Goal: Information Seeking & Learning: Learn about a topic

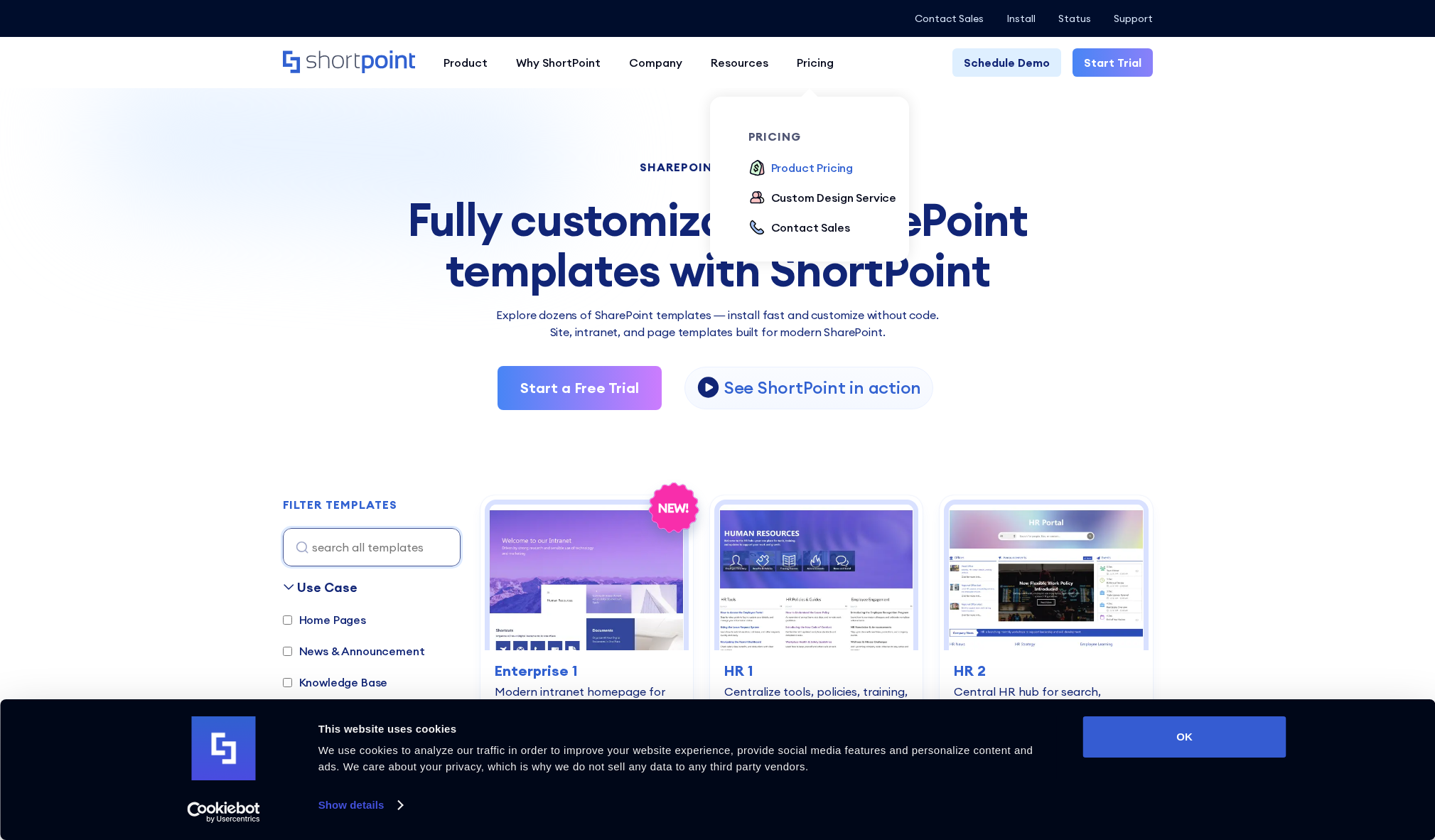
click at [824, 171] on div "Product Pricing" at bounding box center [812, 167] width 82 height 17
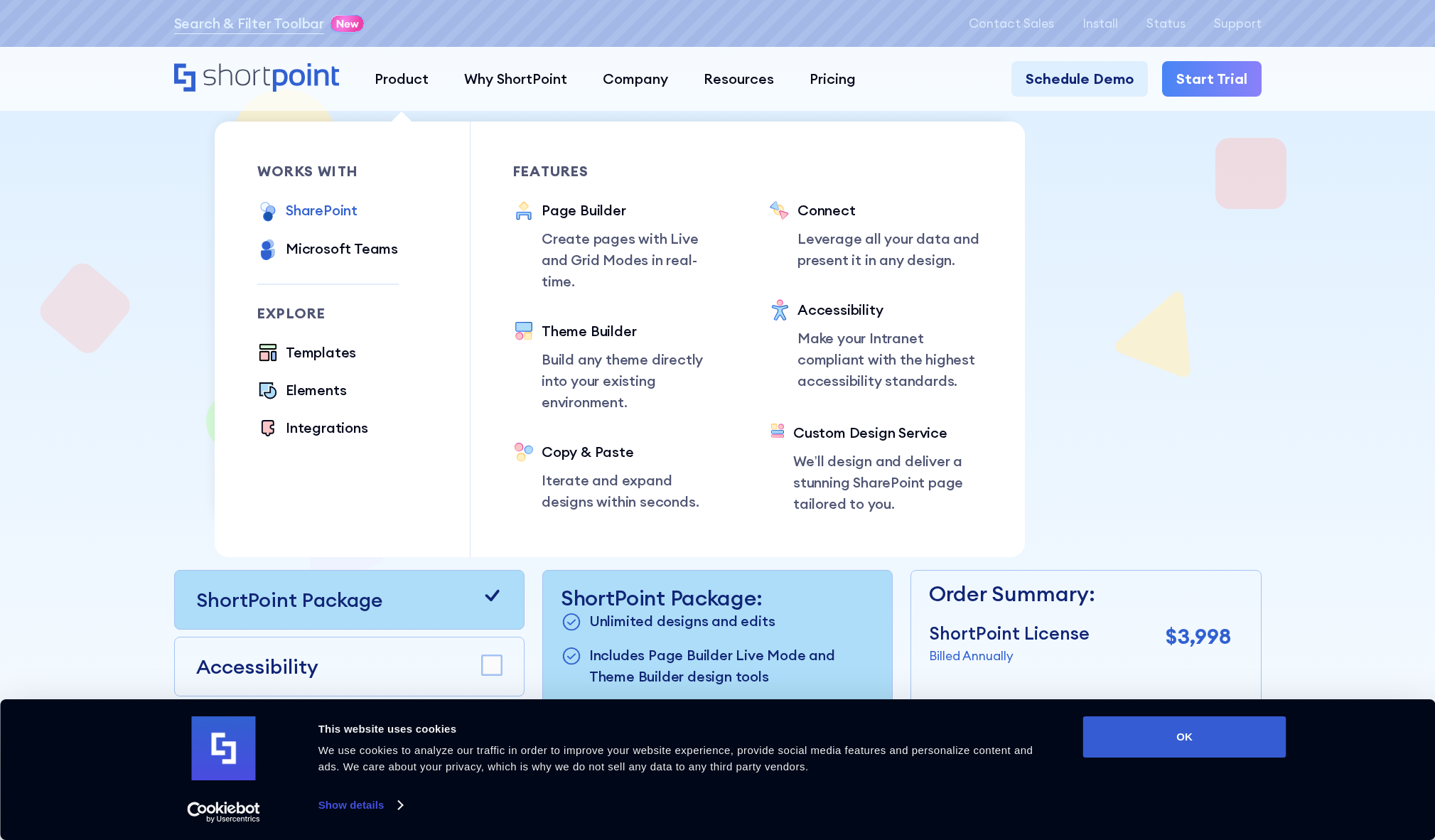
click at [334, 209] on div "SharePoint" at bounding box center [322, 210] width 72 height 22
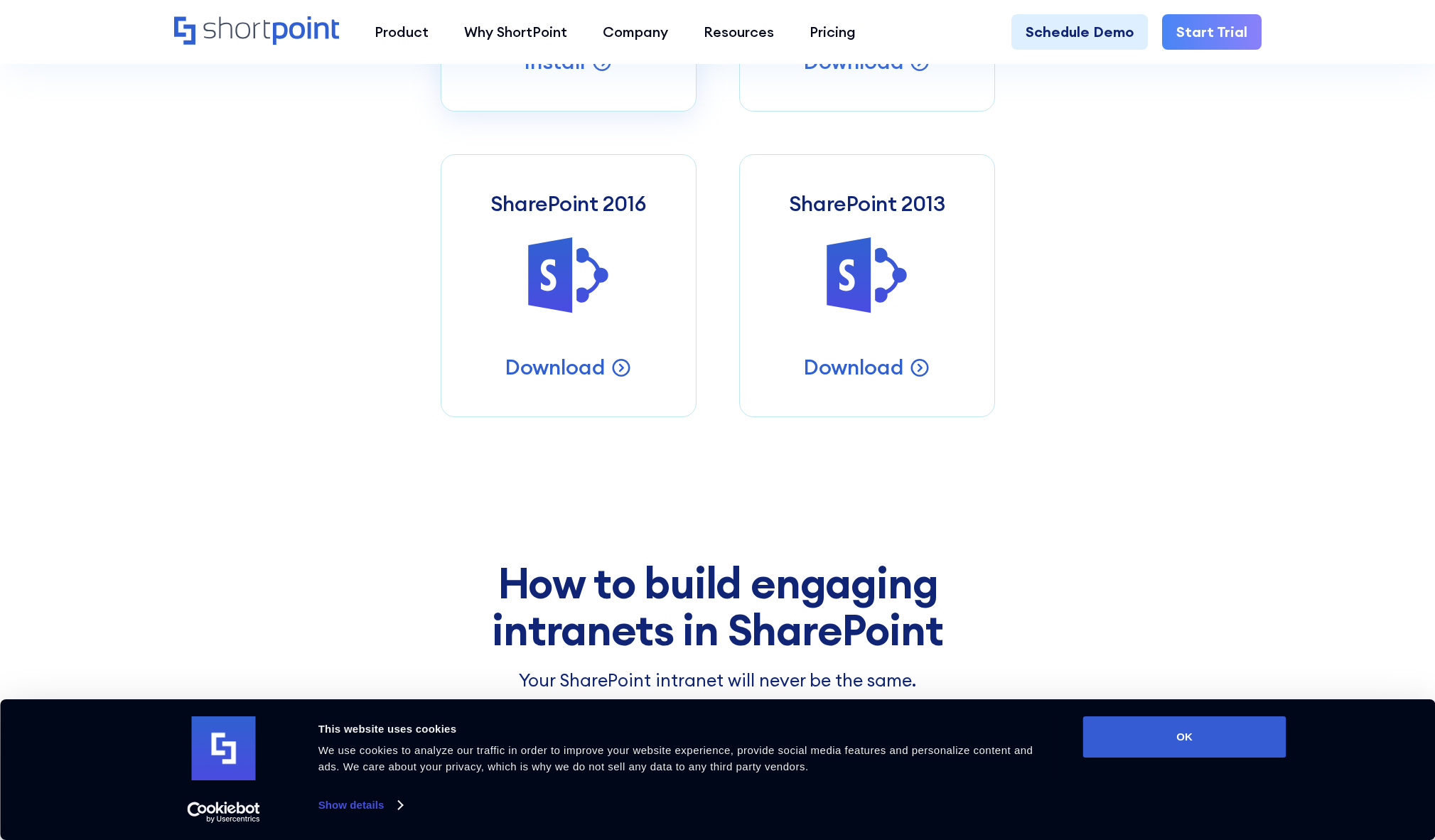
scroll to position [631, 0]
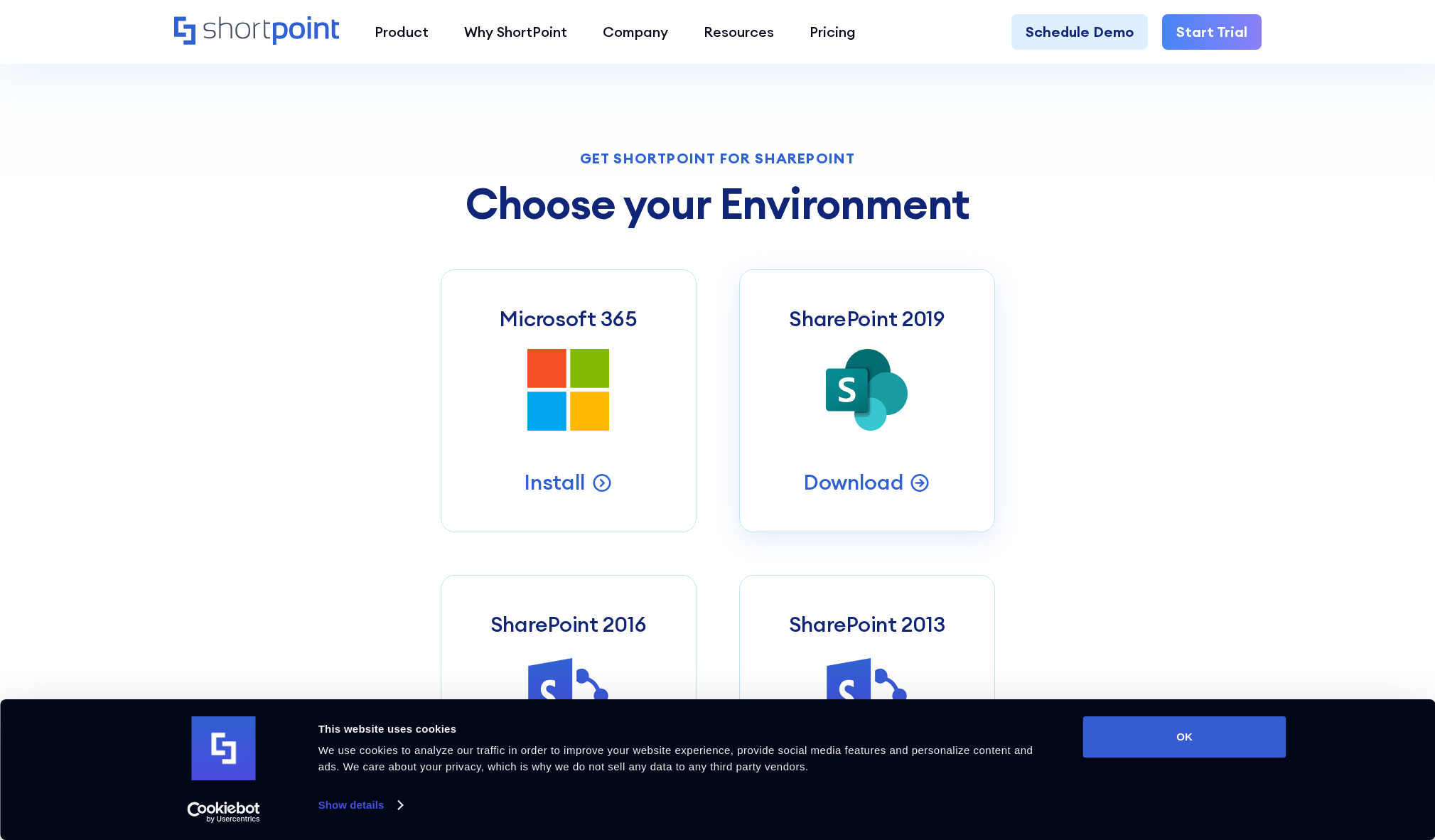
click at [791, 300] on link "SharePoint 2019 SharePoint 2019 Server Intranets Download" at bounding box center [867, 400] width 256 height 263
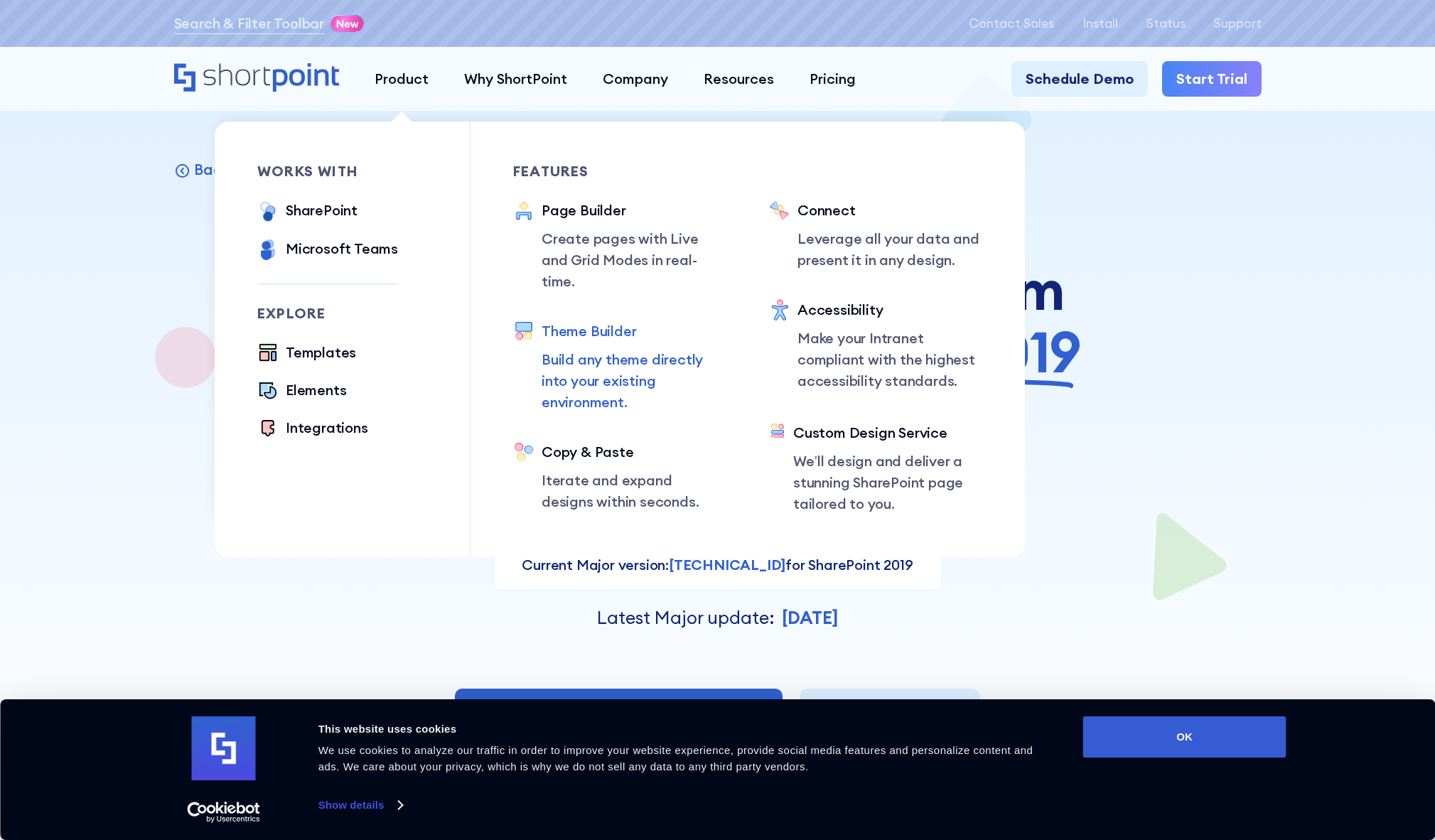
click at [587, 320] on div "Theme Builder" at bounding box center [634, 331] width 185 height 22
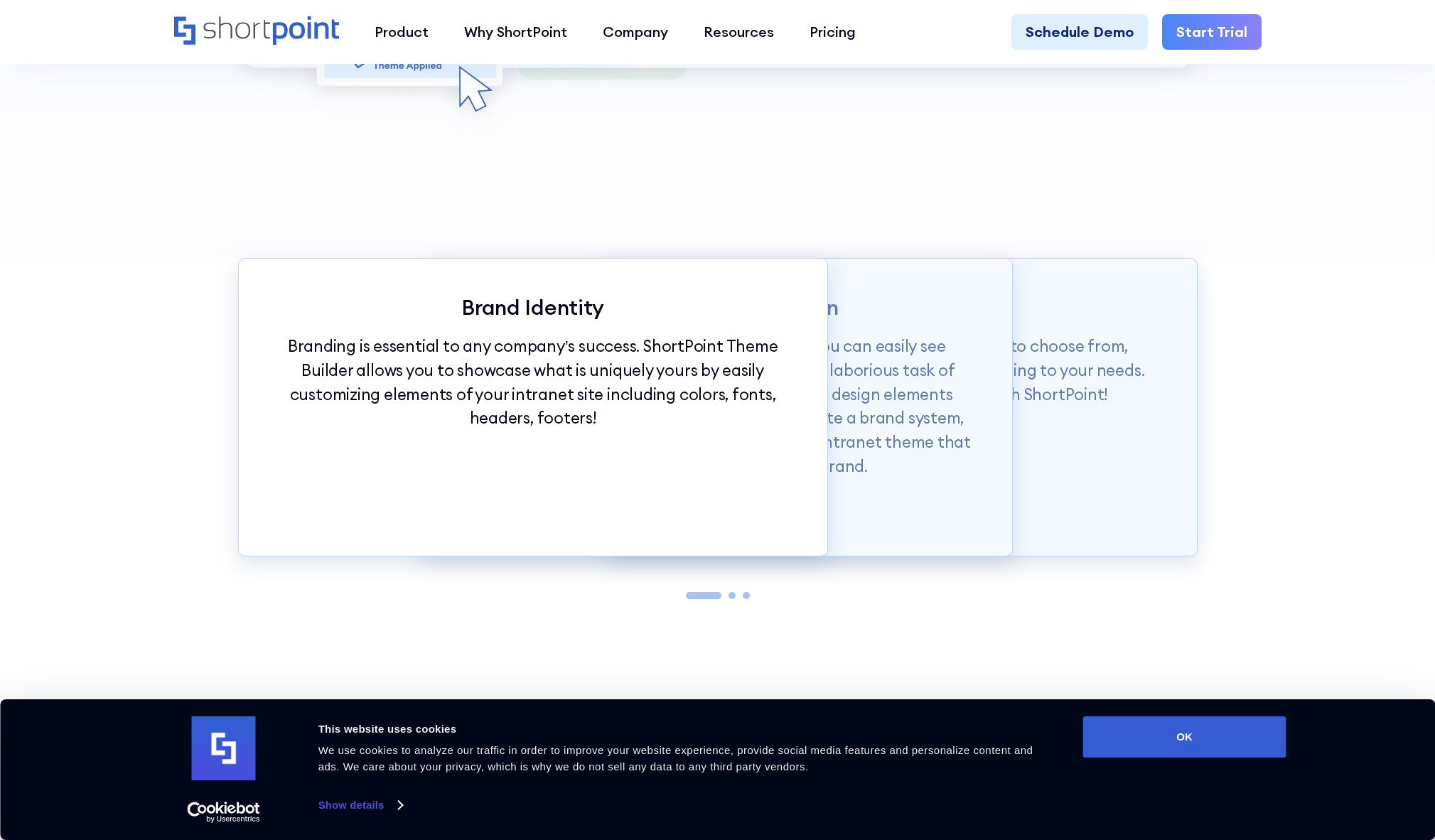
scroll to position [1871, 0]
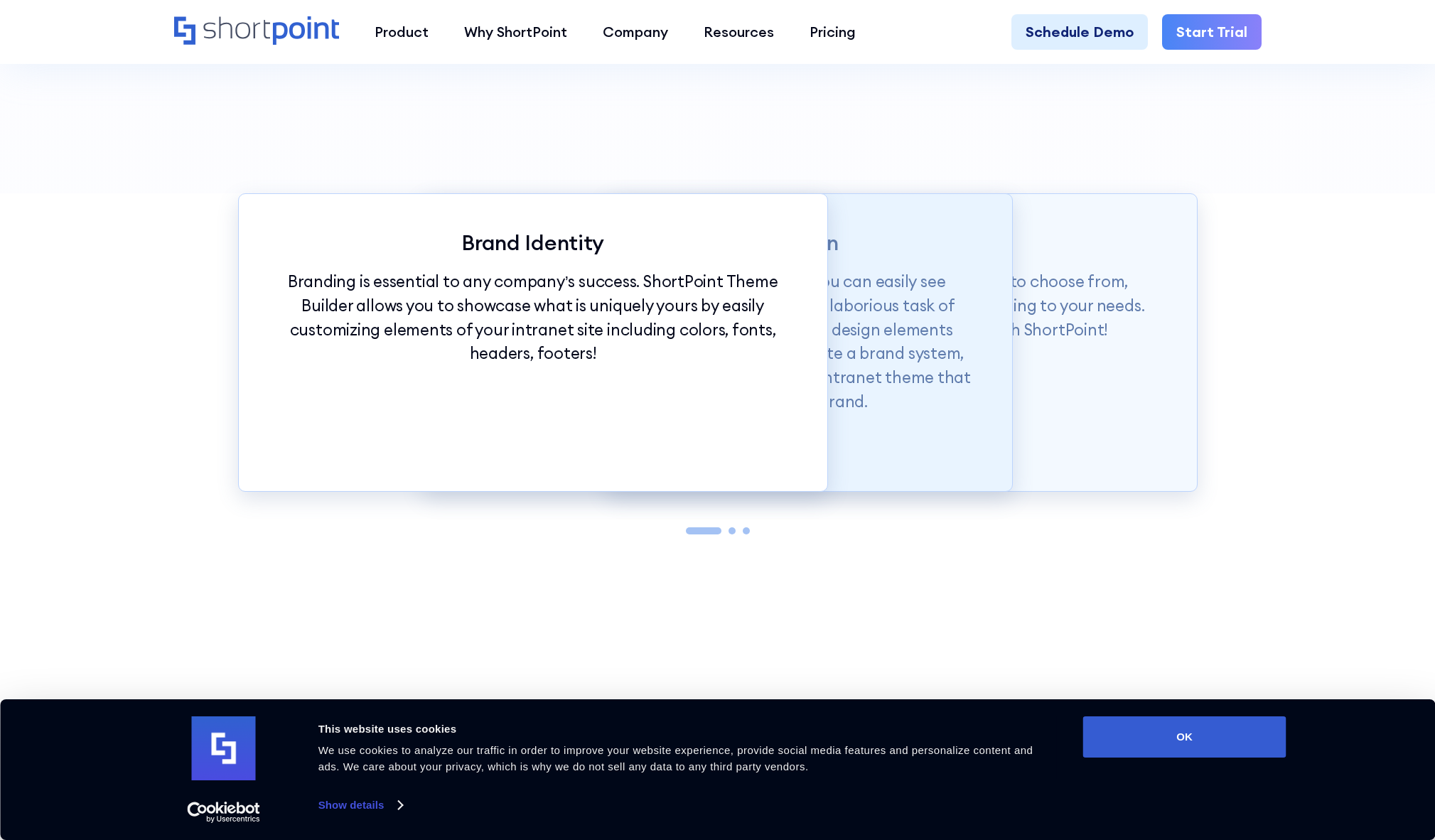
click at [935, 318] on p "With just a click of our customization tools, you can easily see changes in rea…" at bounding box center [717, 341] width 517 height 144
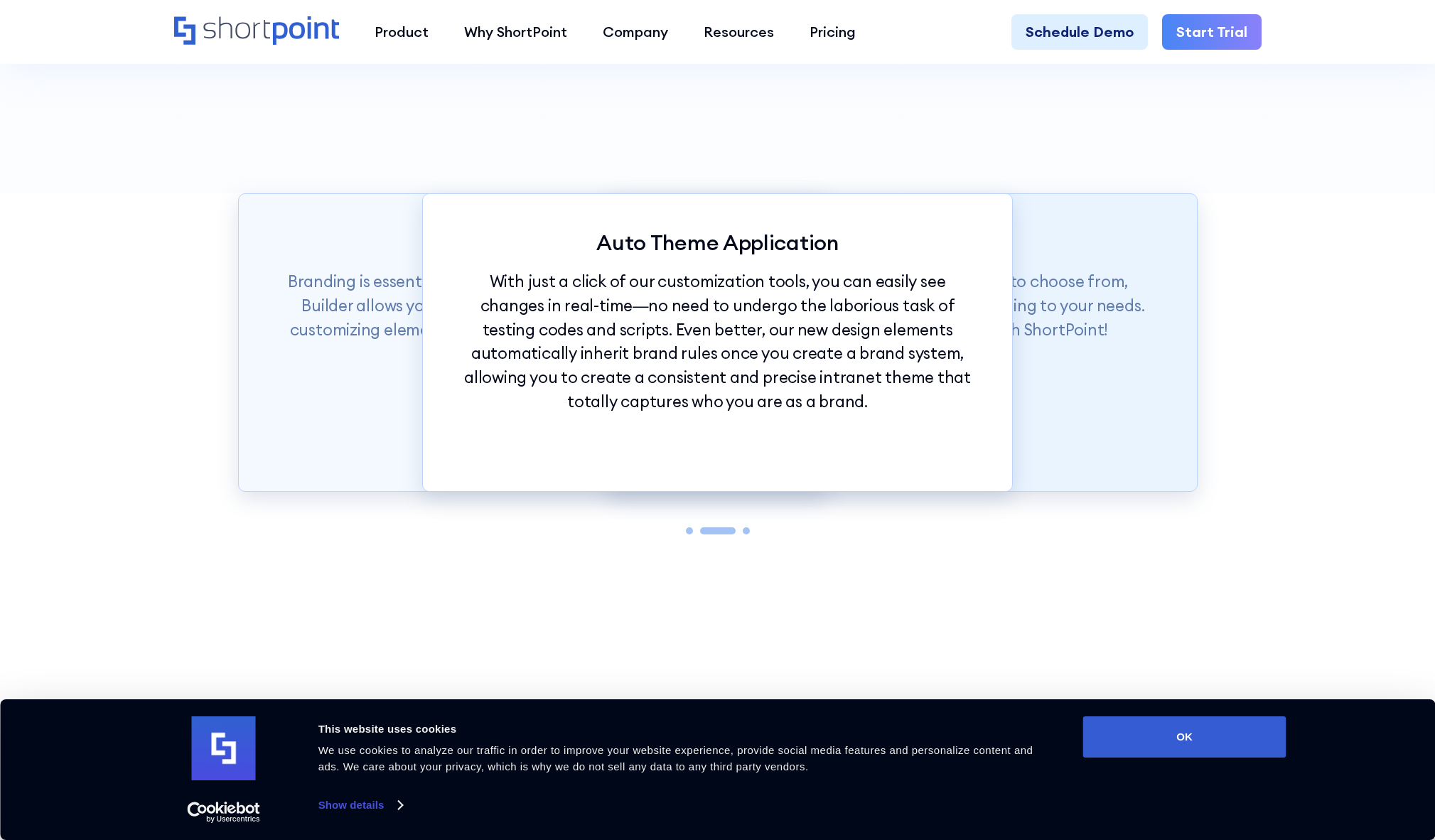
click at [1079, 309] on p "ShortPoint has hundreds of fonts and colors to choose from, allowing you to mix…" at bounding box center [902, 305] width 517 height 72
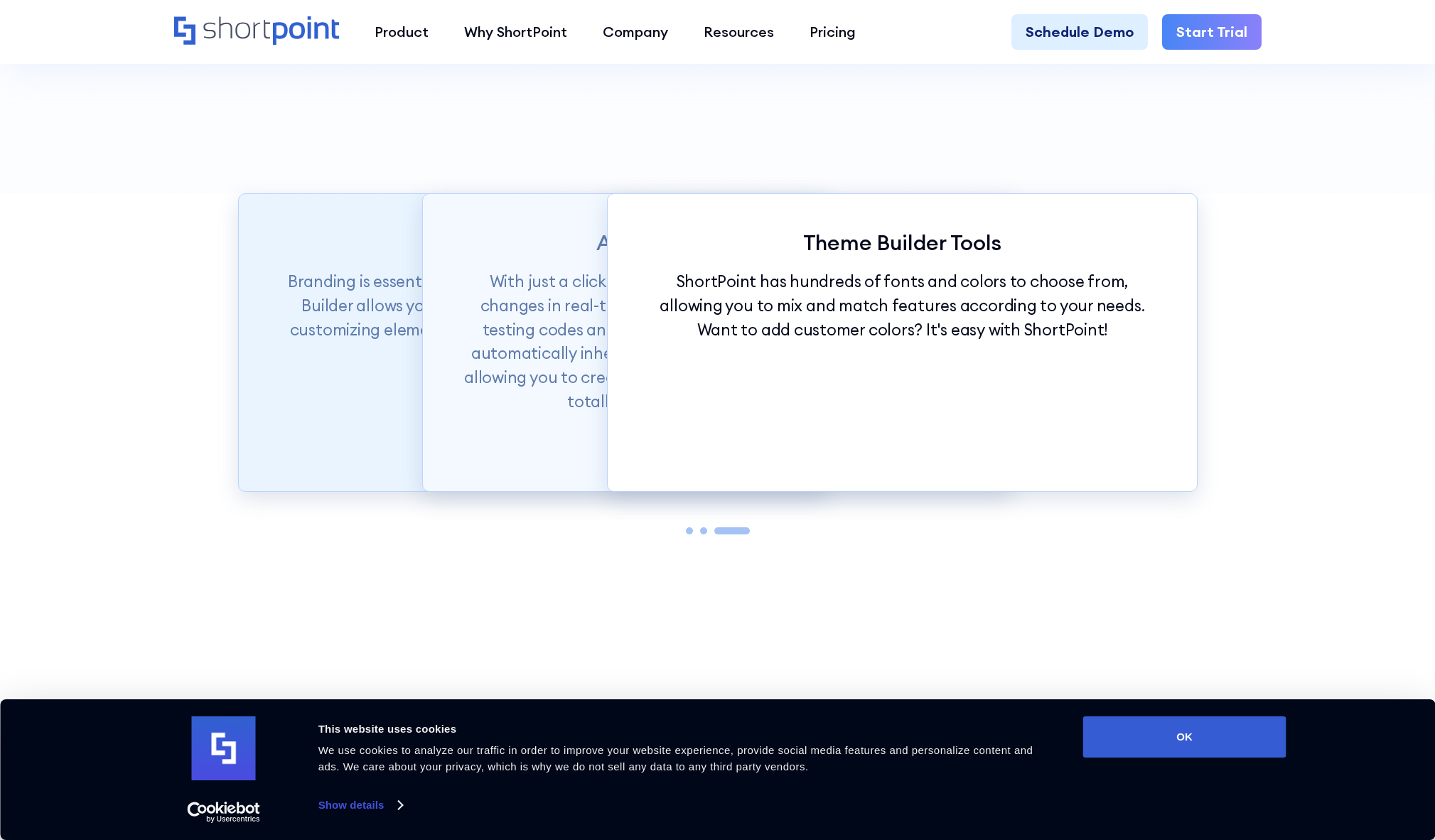
click at [373, 294] on p "Branding is essential to any company’s success. ShortPoint Theme Builder allows…" at bounding box center [532, 317] width 517 height 96
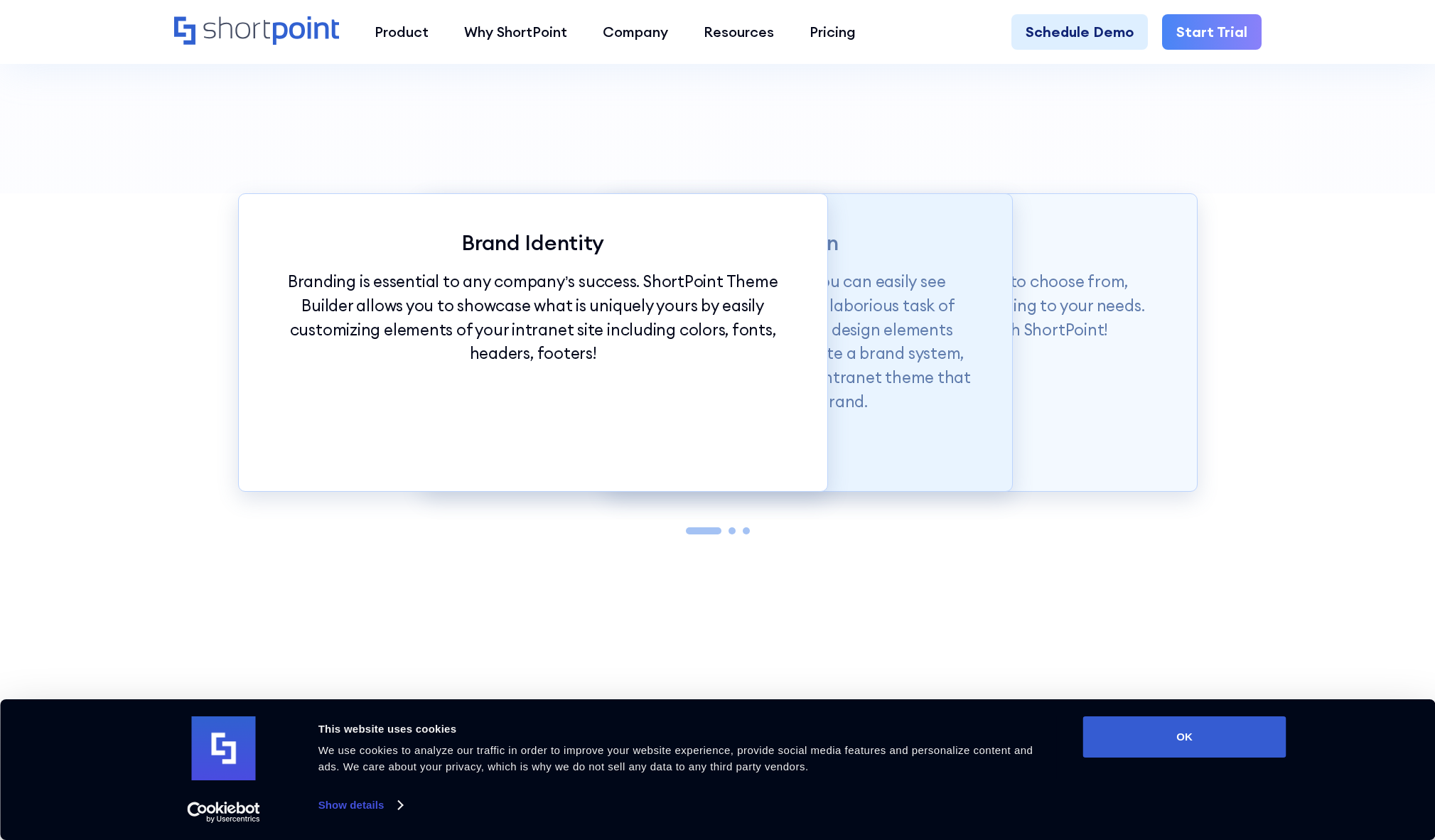
click at [886, 272] on p "With just a click of our customization tools, you can easily see changes in rea…" at bounding box center [717, 341] width 517 height 144
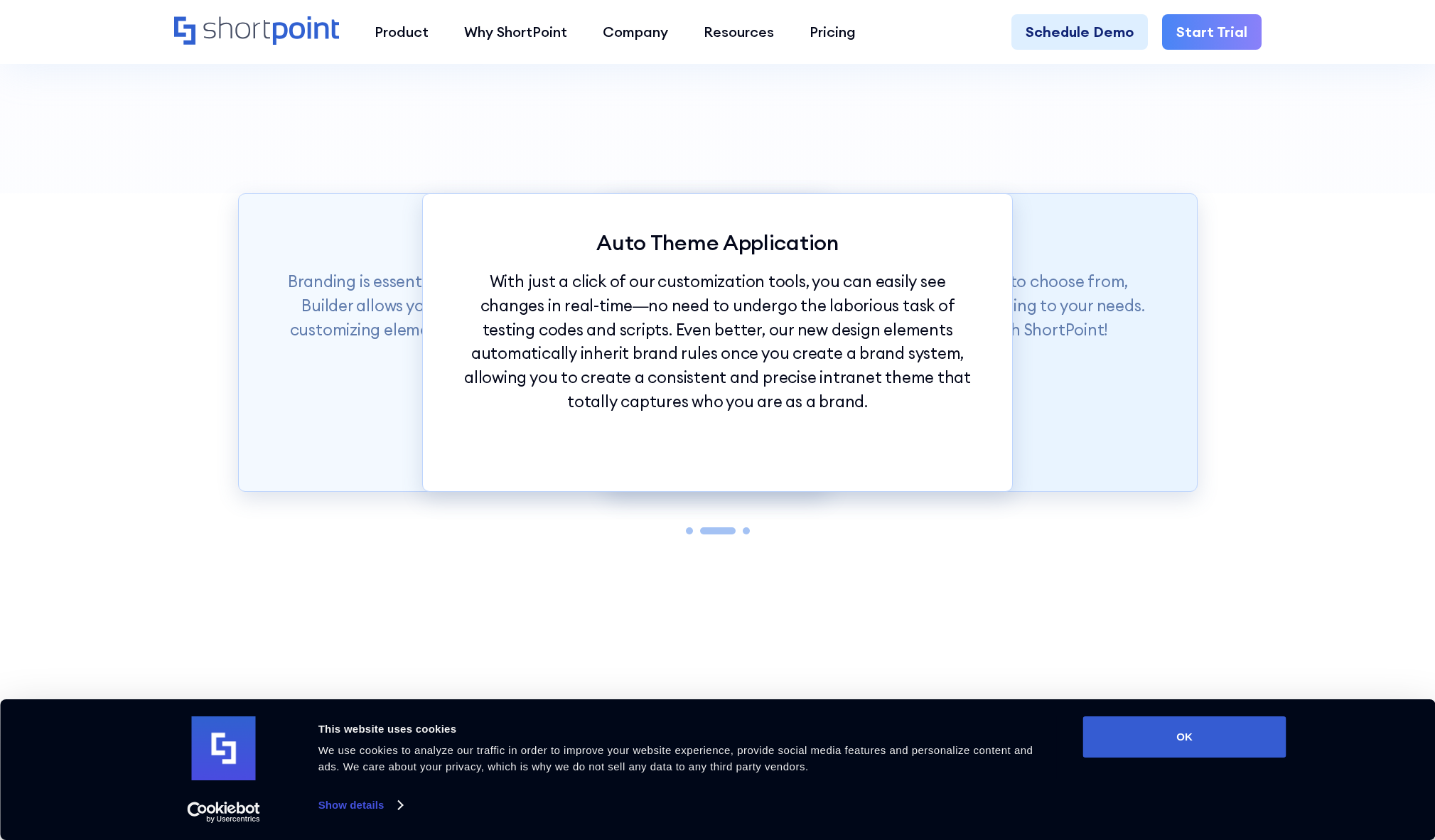
click at [1041, 275] on p "ShortPoint has hundreds of fonts and colors to choose from, allowing you to mix…" at bounding box center [902, 305] width 517 height 72
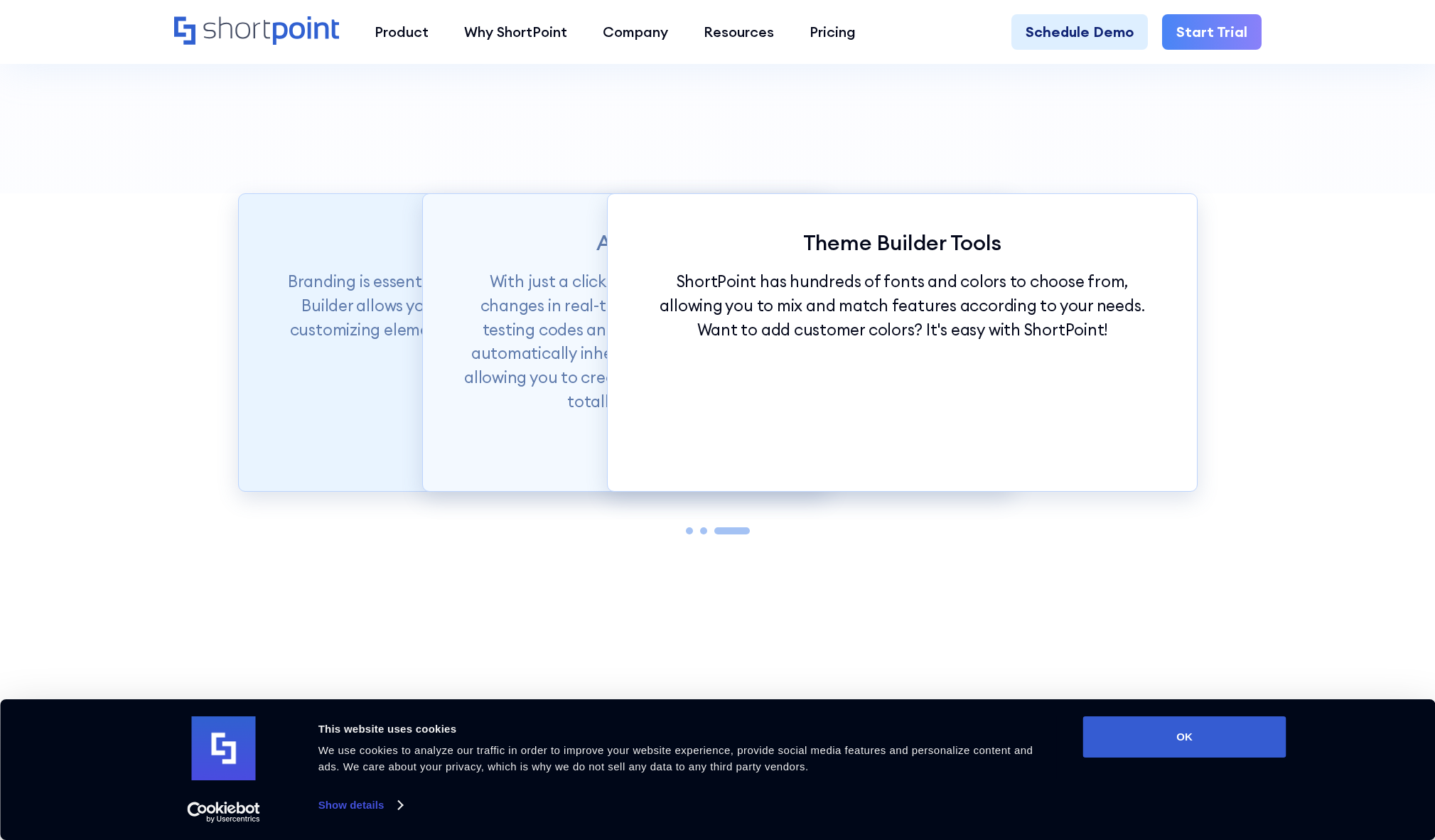
drag, startPoint x: 356, startPoint y: 264, endPoint x: 370, endPoint y: 272, distance: 16.1
click at [356, 264] on div "Brand Identity Branding is essential to any company’s success. ShortPoint Theme…" at bounding box center [533, 342] width 590 height 299
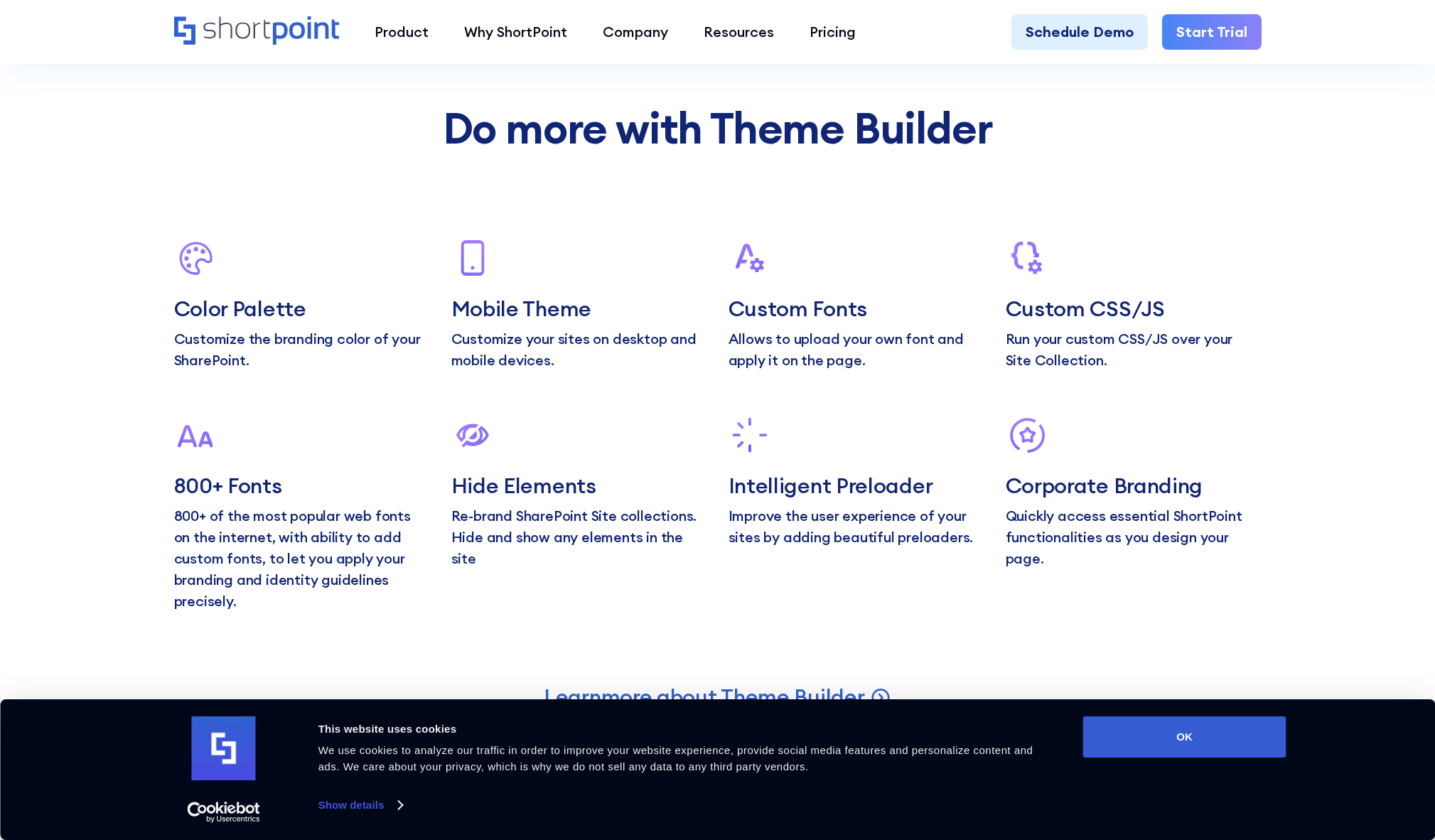
scroll to position [7123, 0]
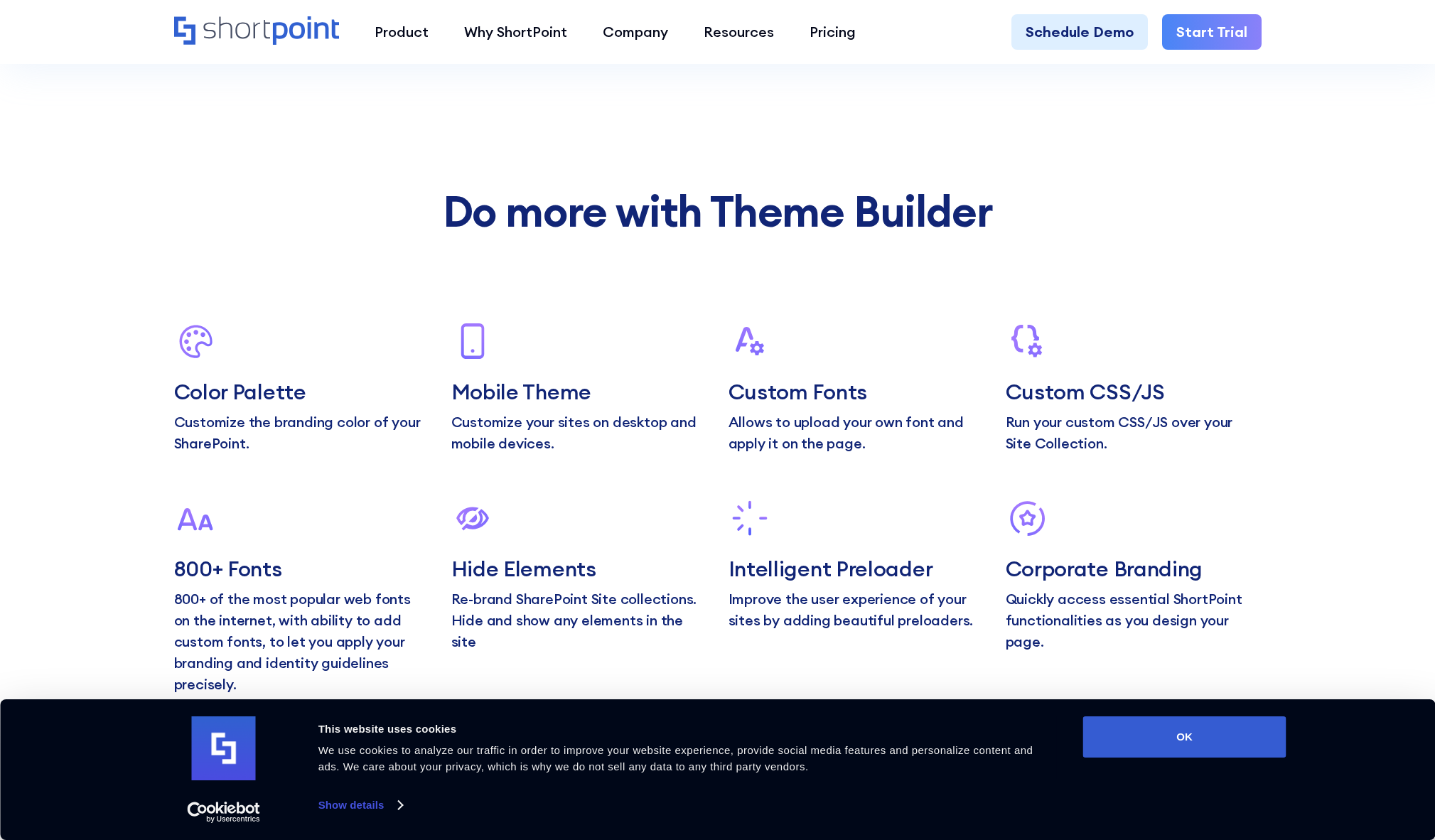
click at [792, 400] on h4 "Custom Fonts" at bounding box center [856, 392] width 256 height 25
click at [753, 332] on icon at bounding box center [749, 340] width 42 height 42
click at [873, 437] on p "Allows to upload your own font and apply it on the page." at bounding box center [856, 432] width 256 height 42
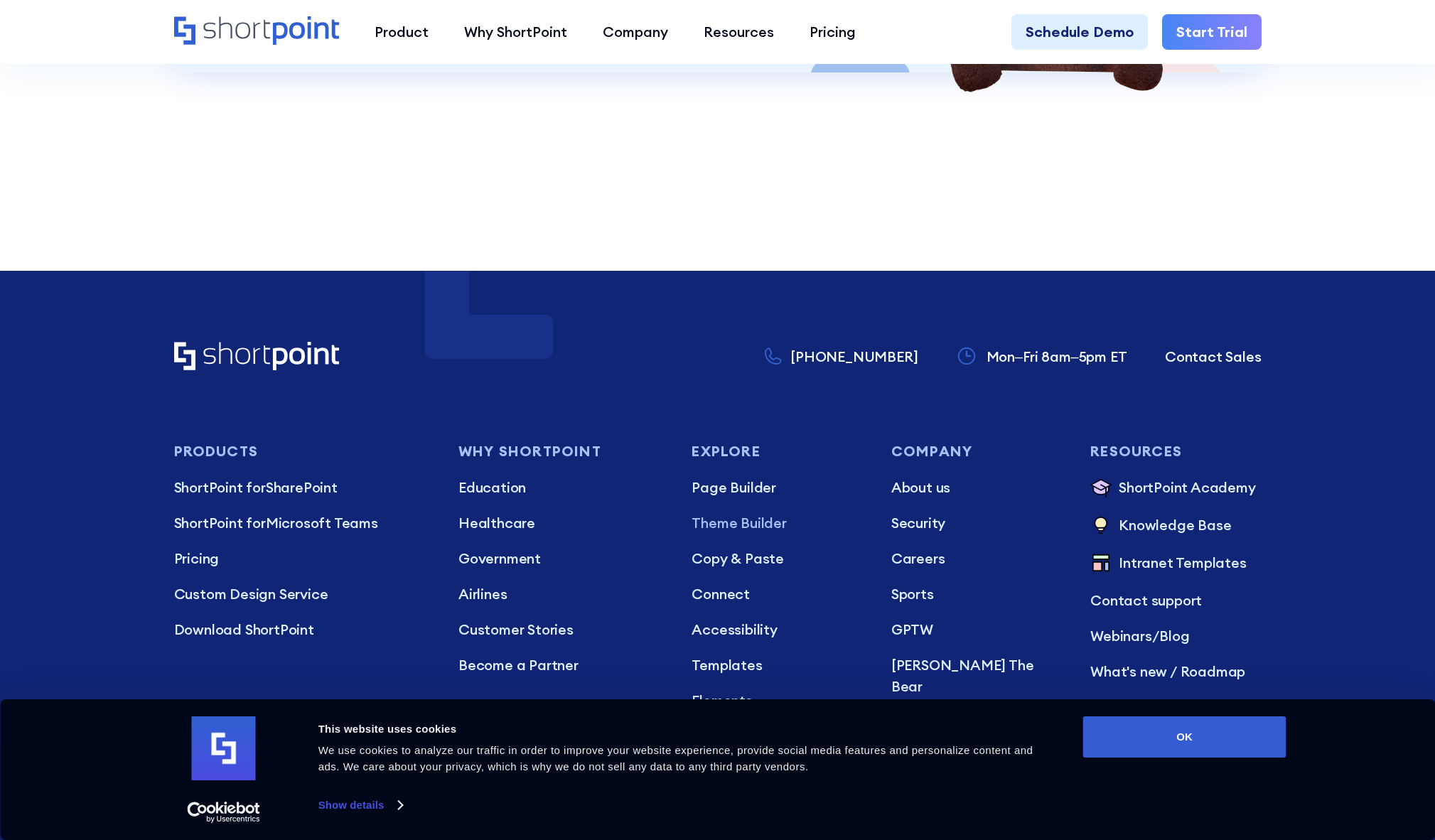
scroll to position [8958, 0]
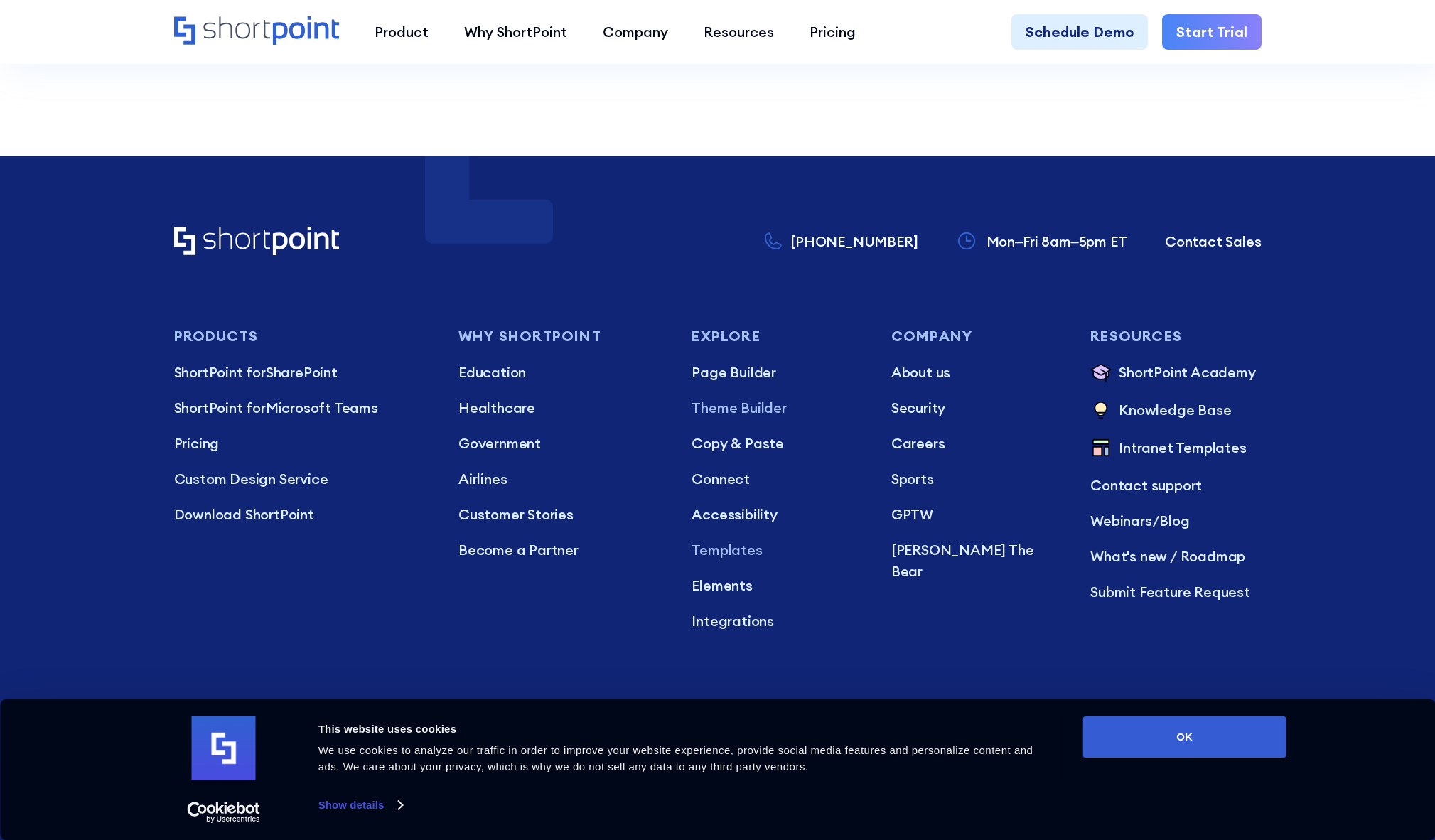
click at [715, 540] on p "Templates" at bounding box center [776, 550] width 171 height 22
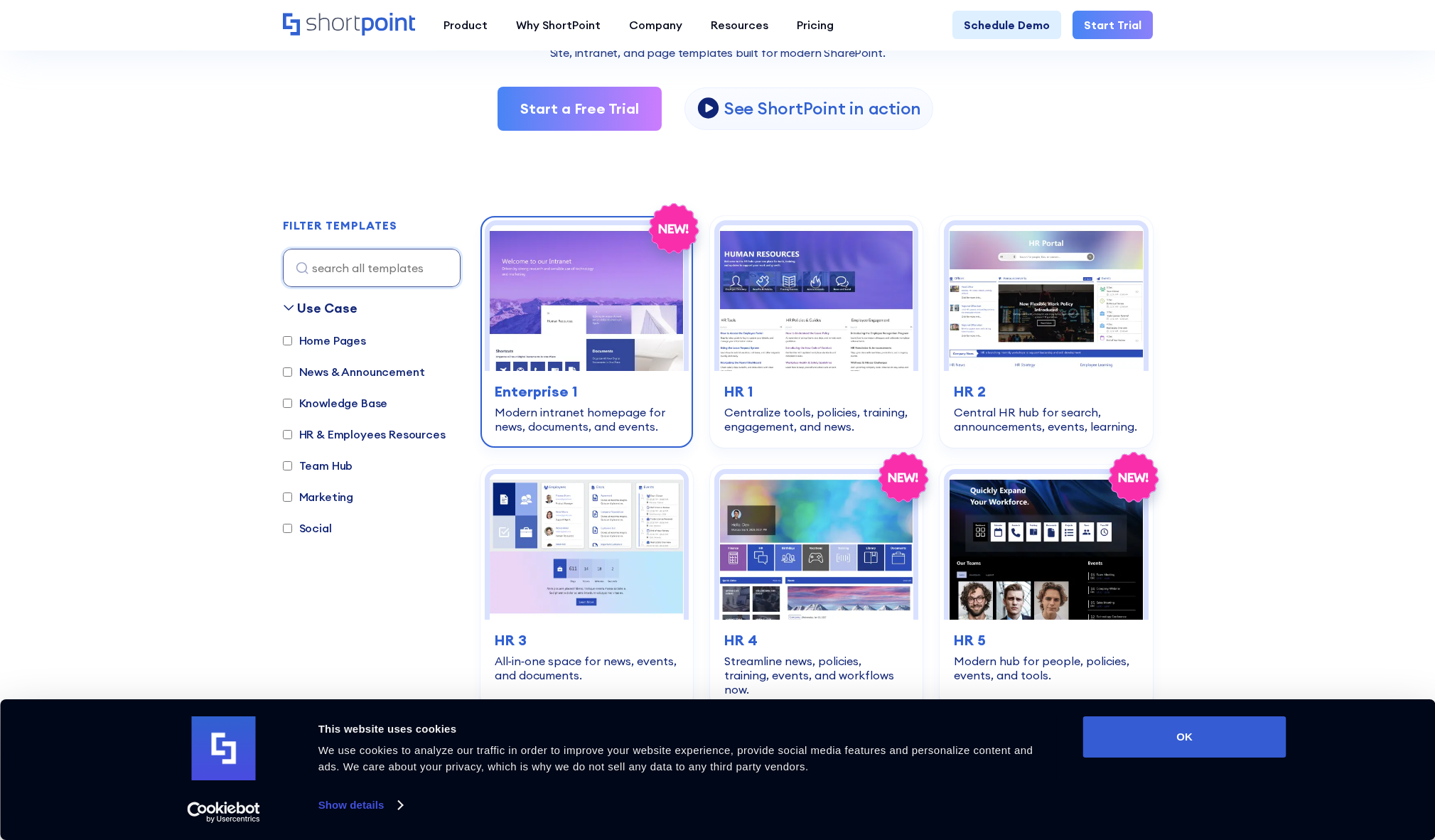
scroll to position [374, 0]
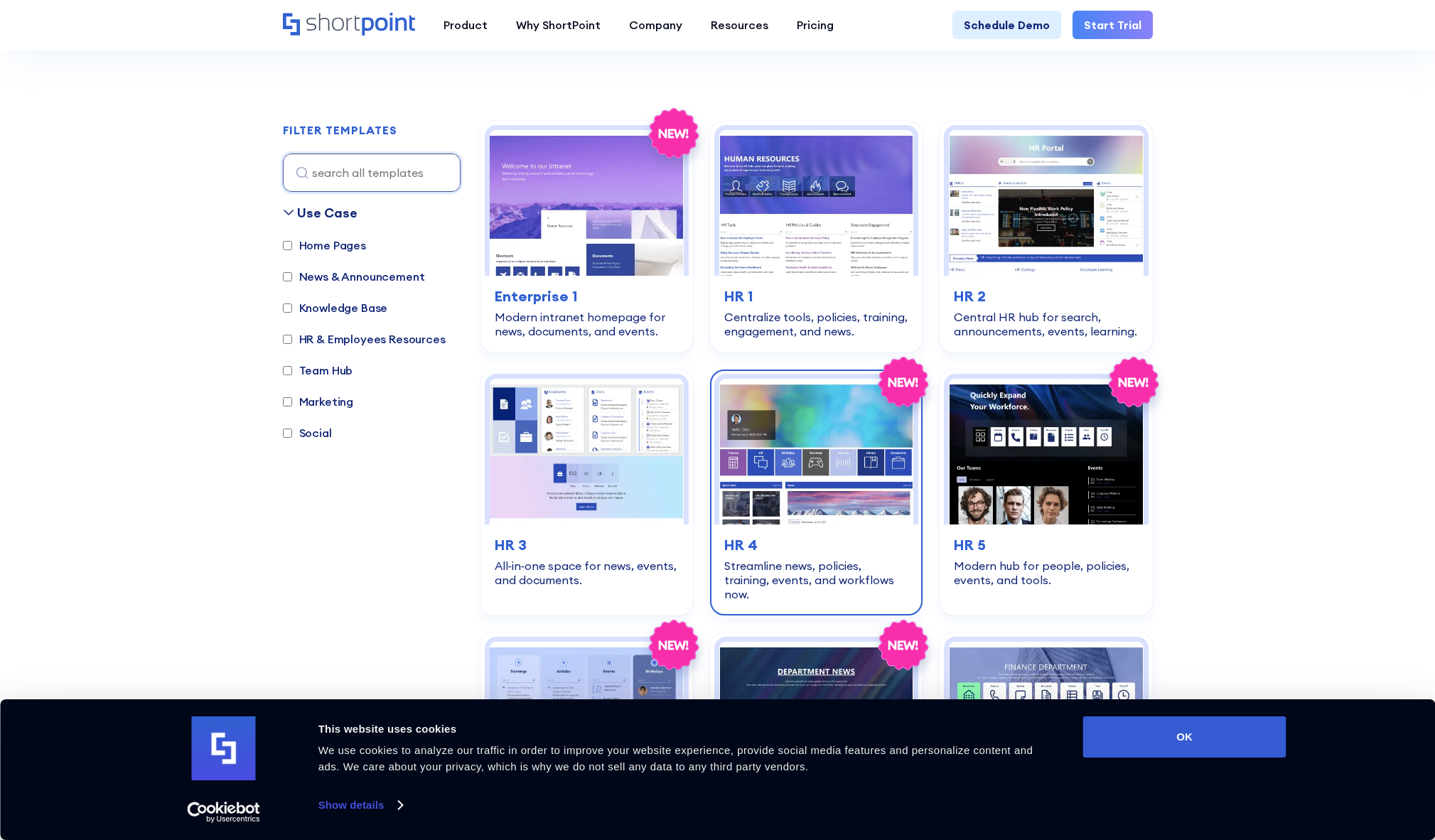
click at [847, 410] on img at bounding box center [816, 451] width 194 height 145
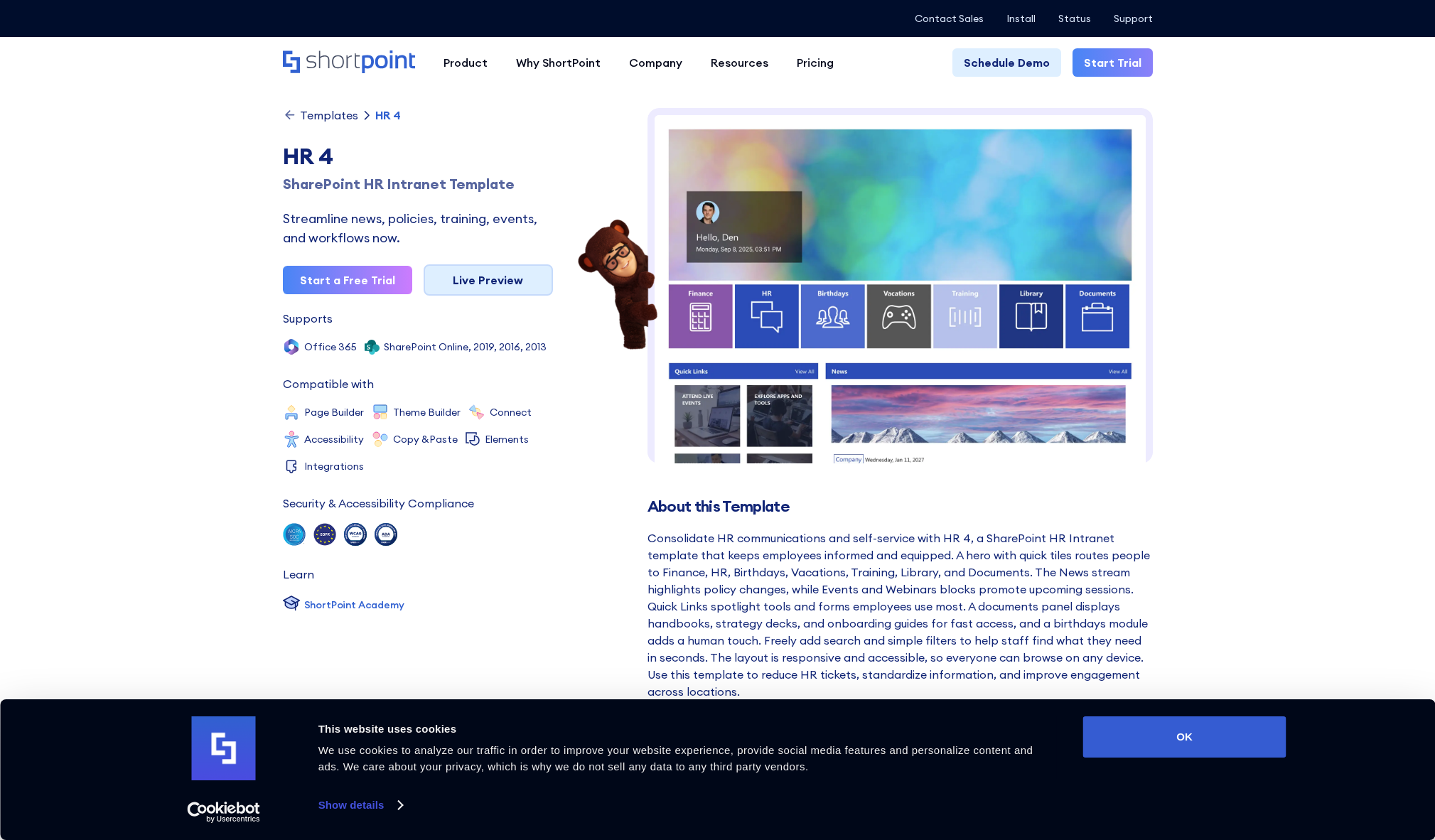
click at [544, 282] on link "Live Preview" at bounding box center [487, 280] width 129 height 32
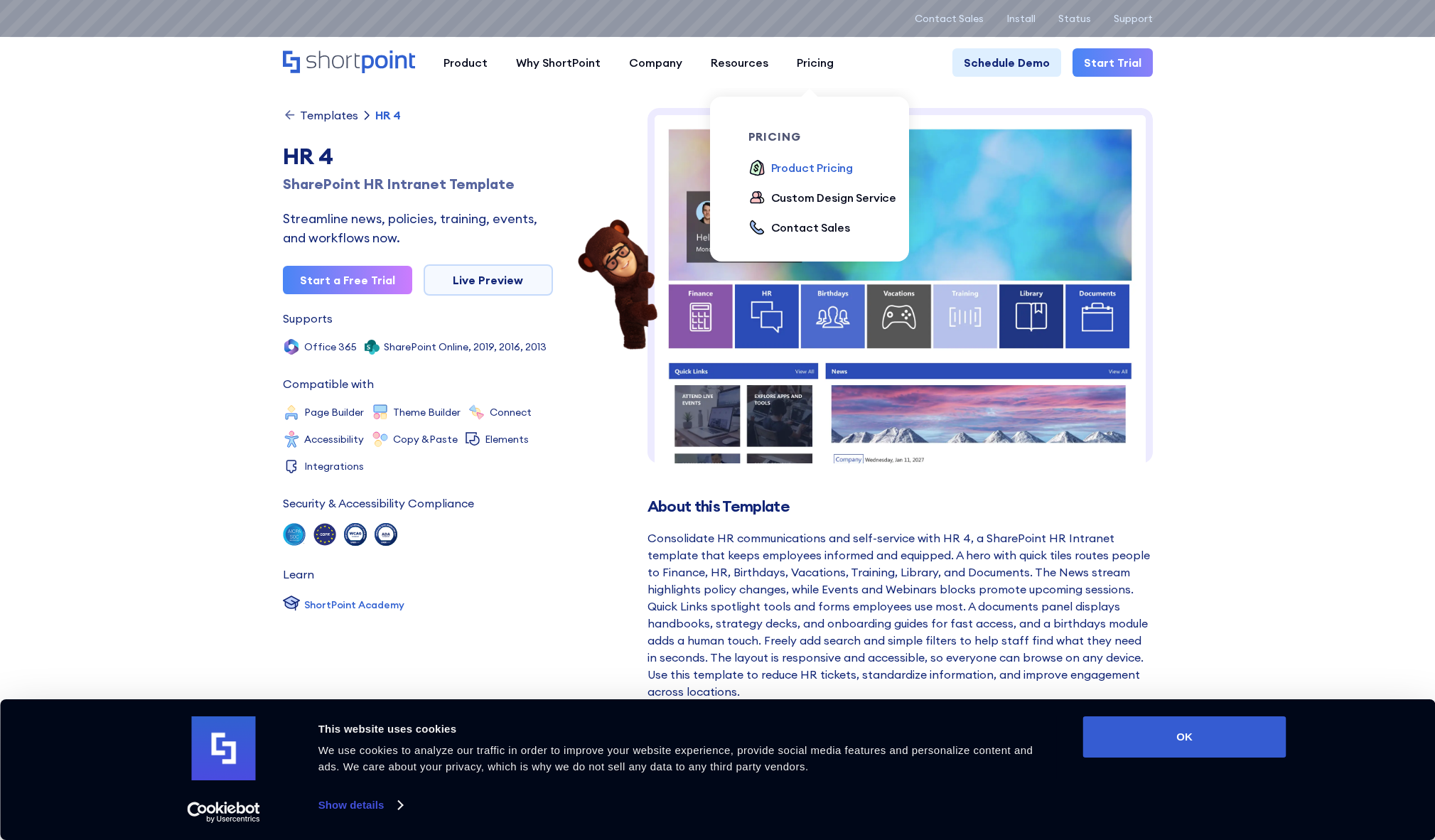
click at [801, 164] on div "Product Pricing" at bounding box center [812, 167] width 82 height 17
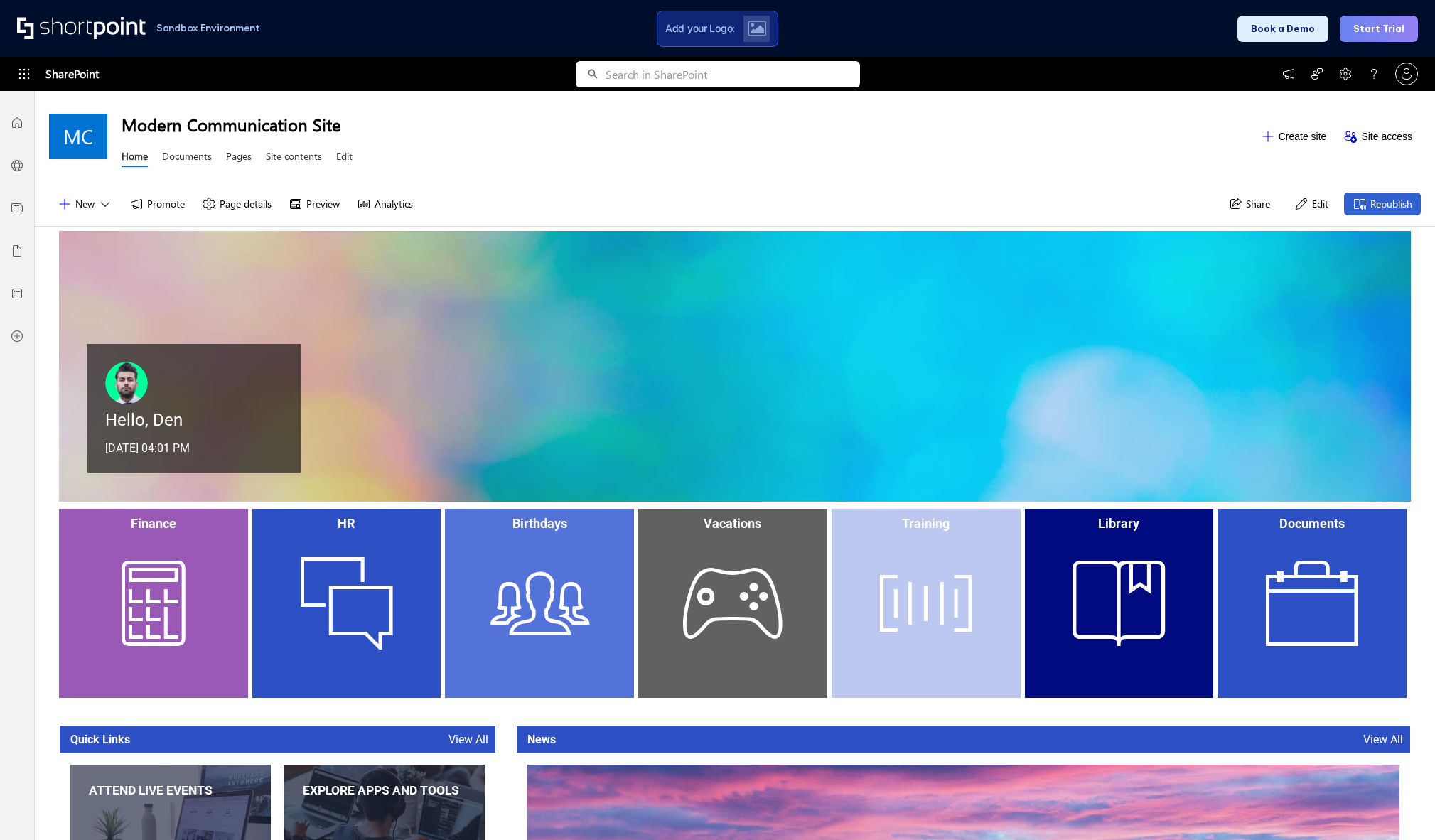
click at [73, 32] on div at bounding box center [83, 28] width 132 height 23
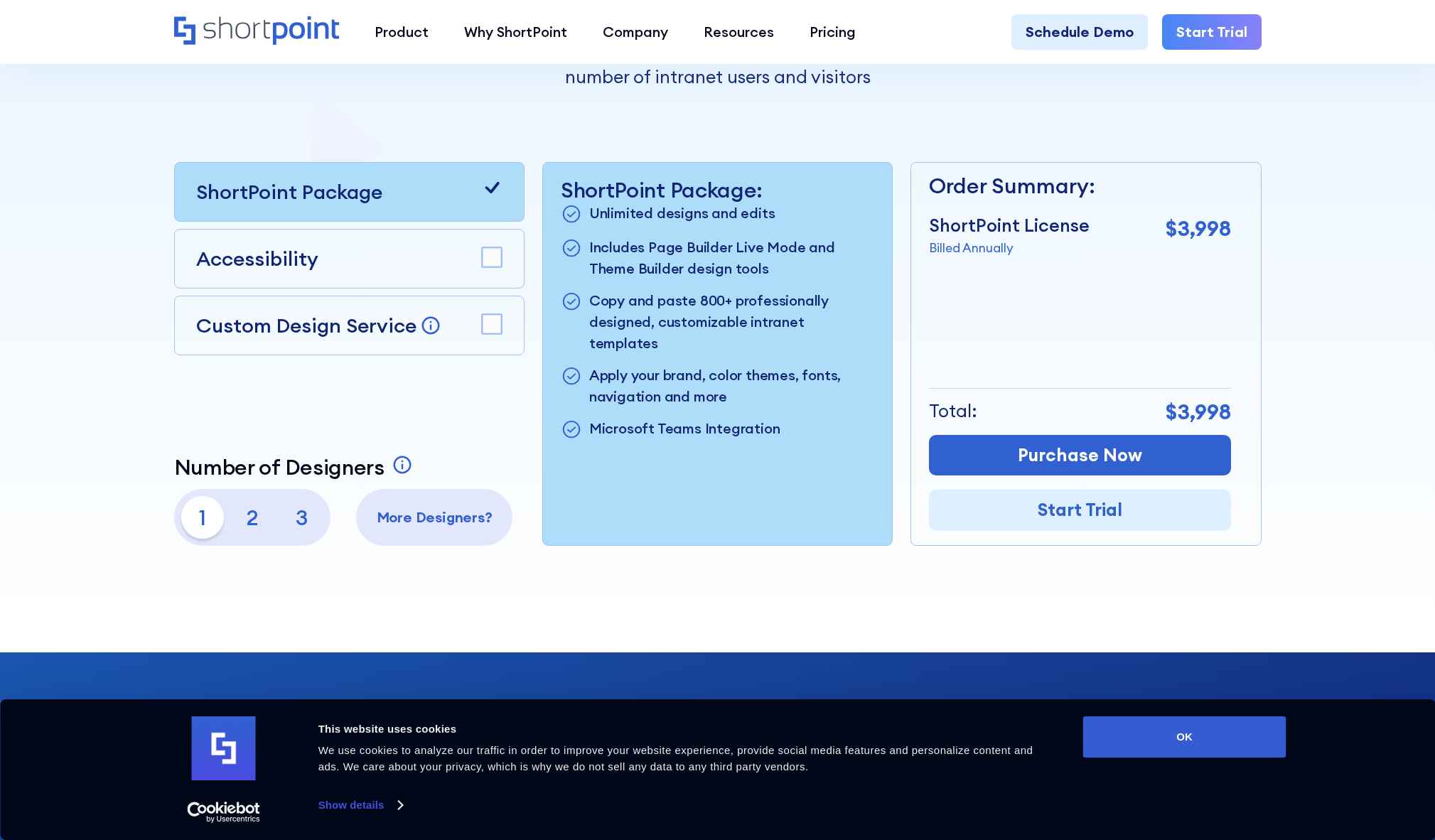
scroll to position [363, 0]
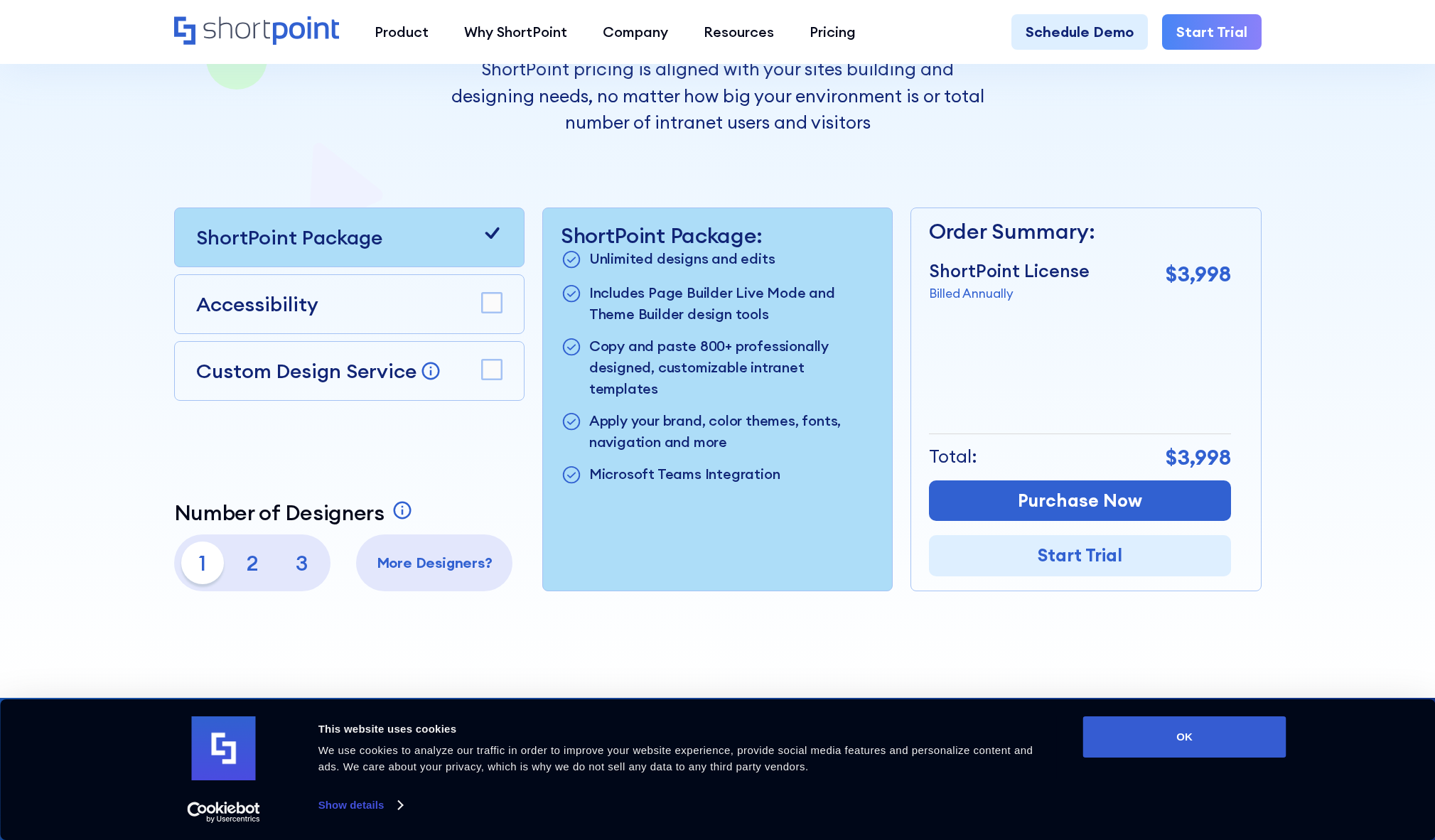
click at [246, 564] on p "2" at bounding box center [252, 562] width 42 height 42
click at [274, 560] on div "1 2 3" at bounding box center [253, 562] width 143 height 42
click at [297, 560] on p "3" at bounding box center [301, 562] width 42 height 42
click at [229, 566] on div "1 2 3" at bounding box center [253, 562] width 143 height 42
click at [218, 564] on p "1" at bounding box center [202, 562] width 42 height 42
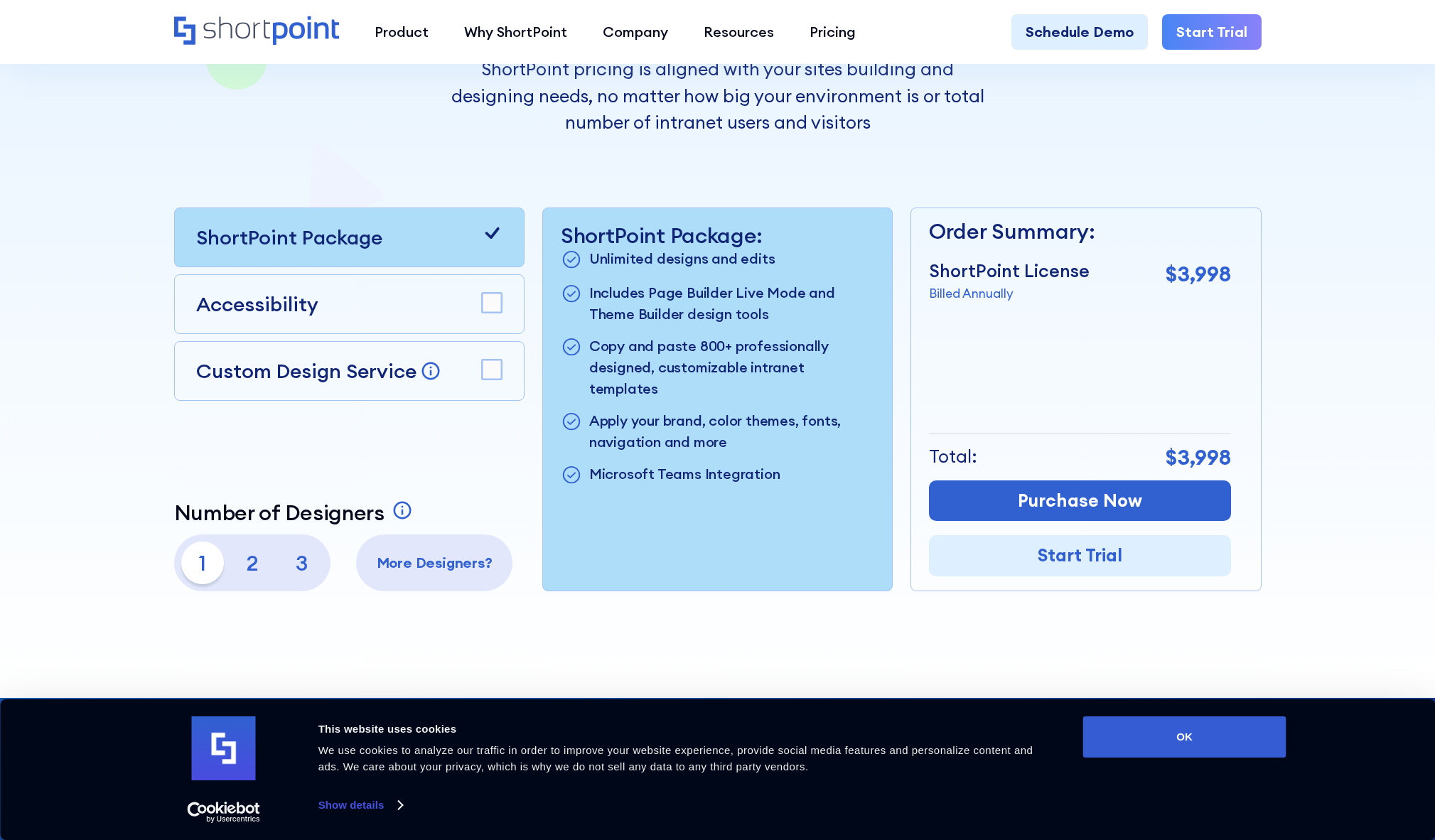
click at [368, 614] on div at bounding box center [718, 186] width 1280 height 1025
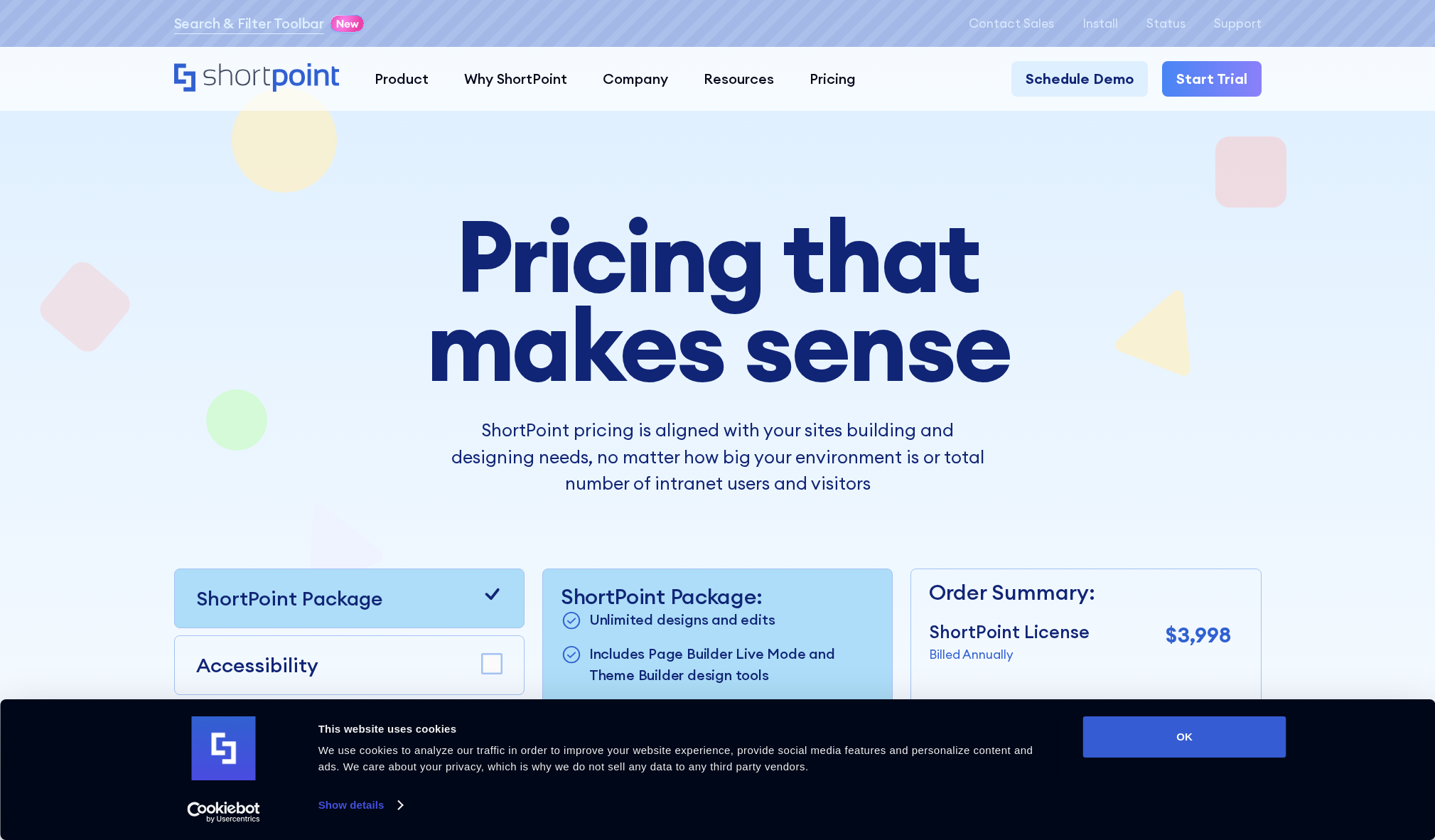
scroll to position [0, 0]
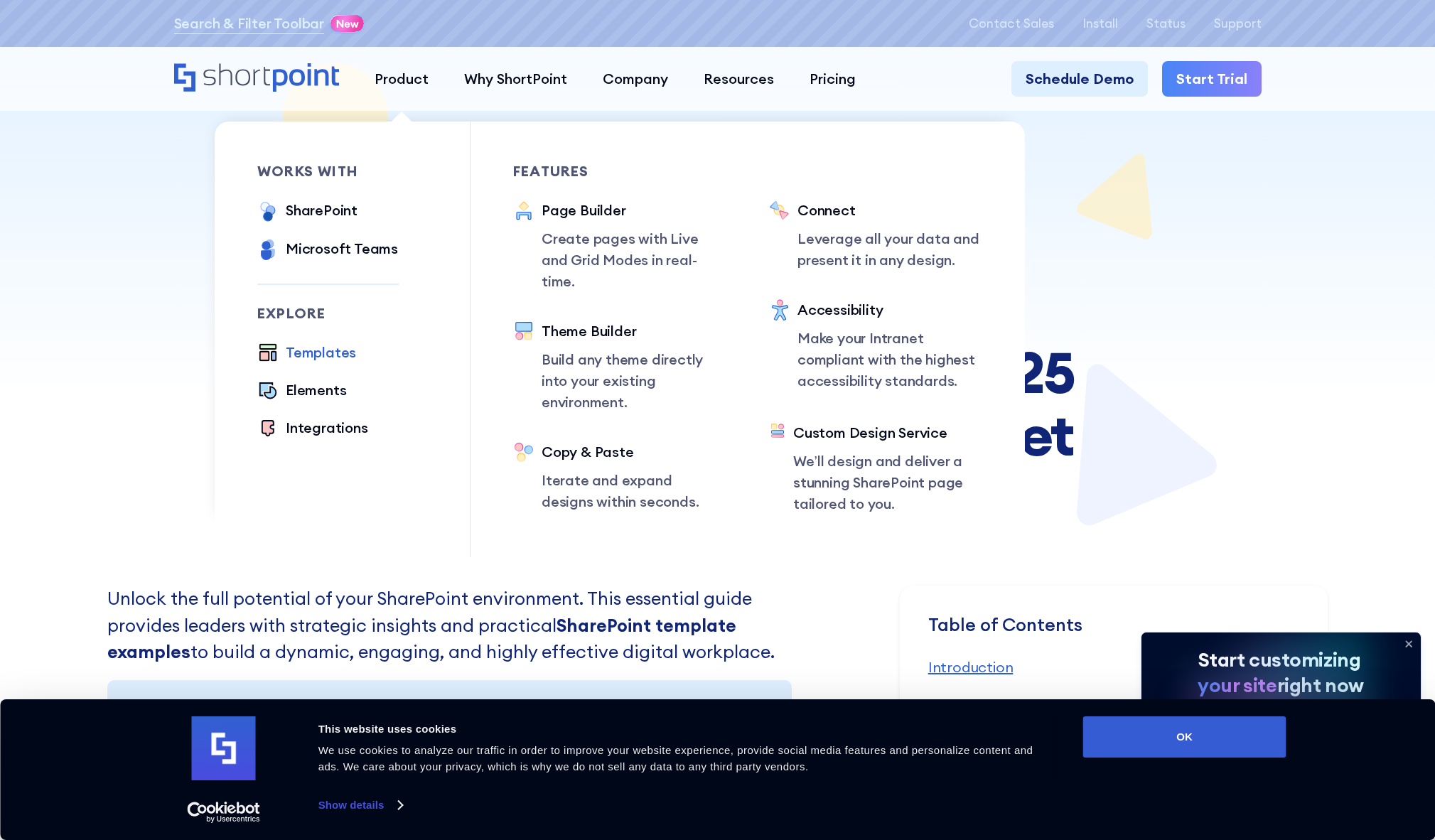
click at [324, 361] on div "Templates" at bounding box center [321, 353] width 70 height 22
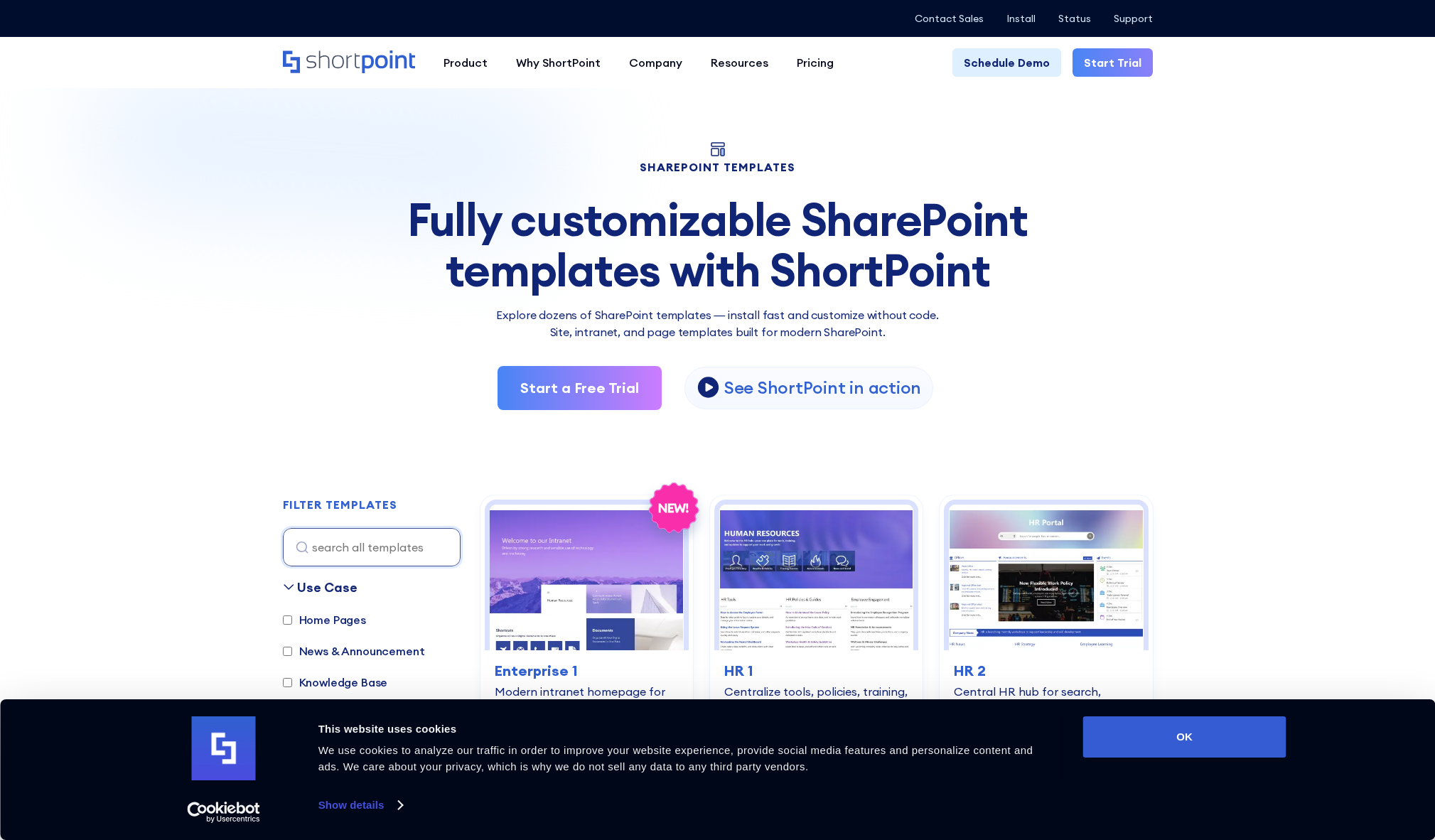
scroll to position [415, 0]
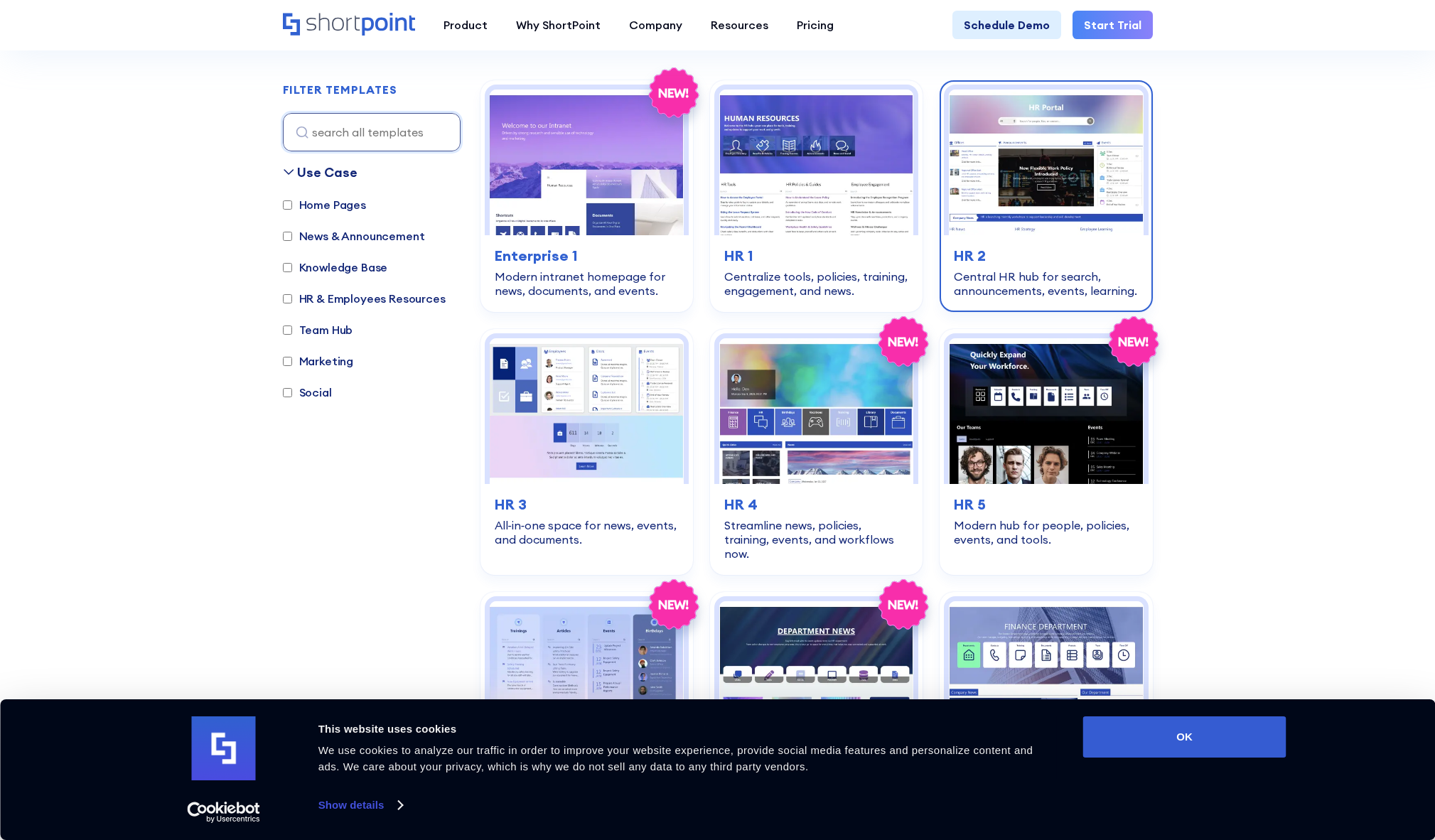
click at [1082, 175] on img at bounding box center [1045, 162] width 194 height 145
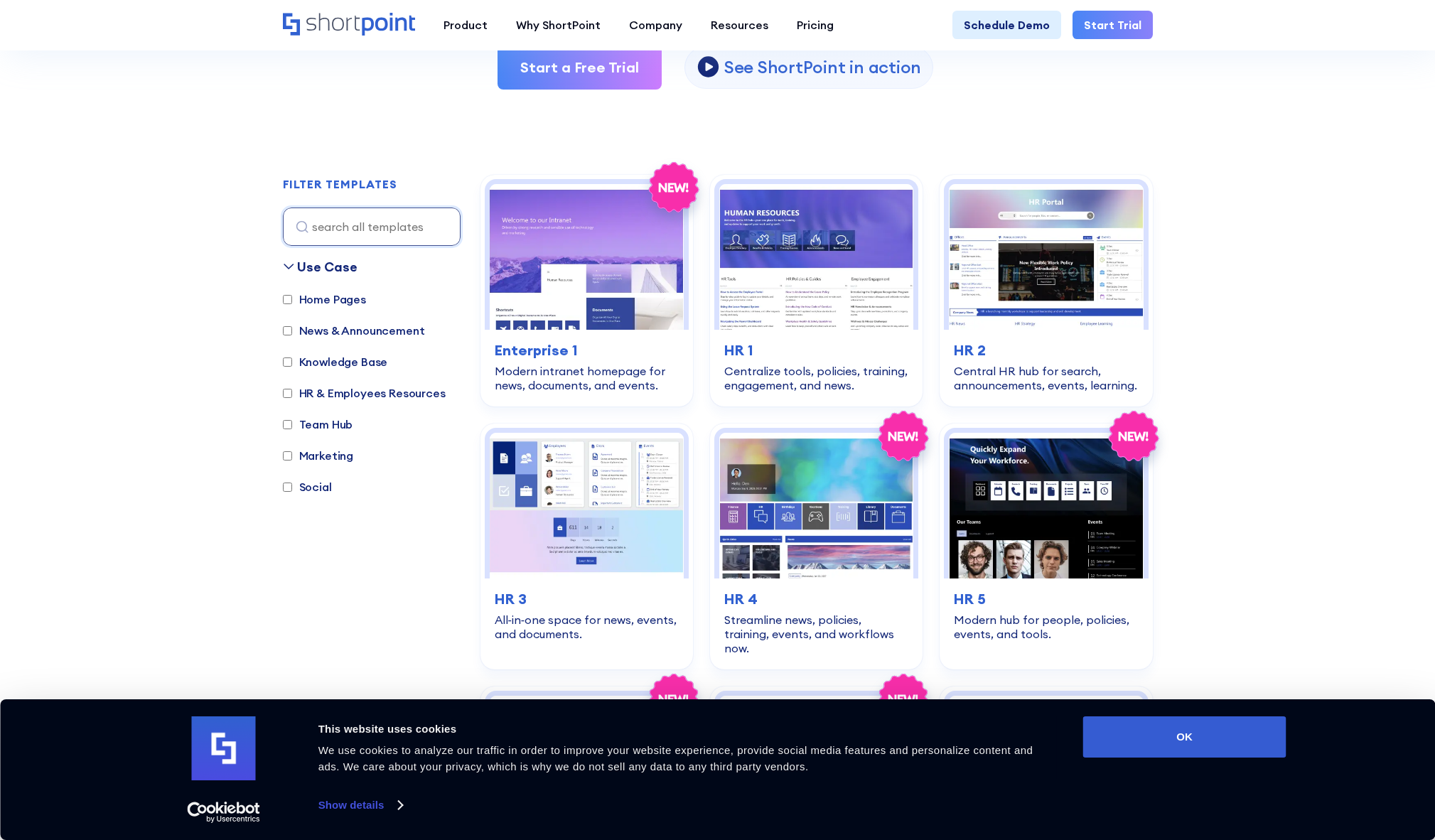
scroll to position [295, 0]
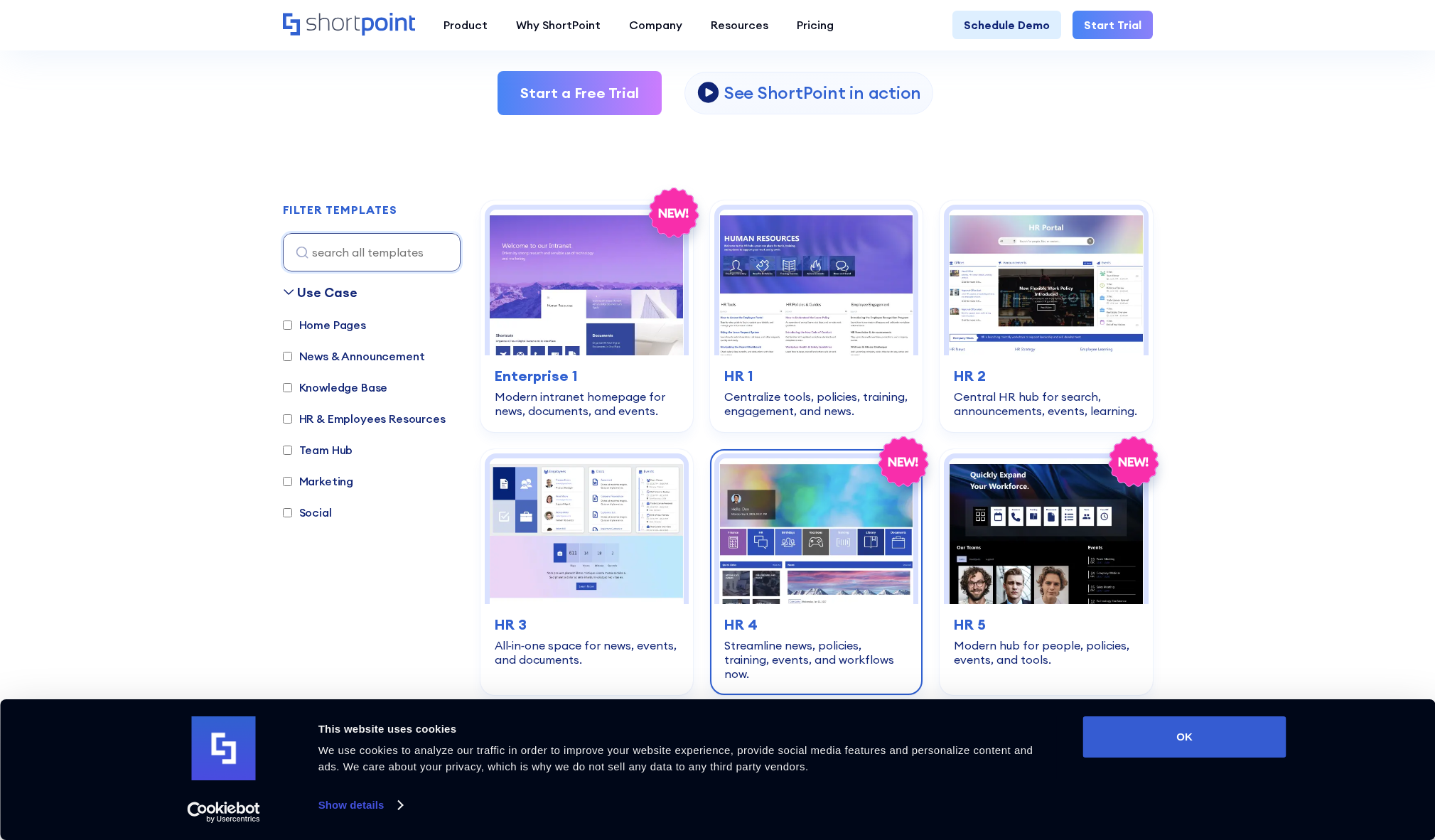
click at [789, 508] on img at bounding box center [816, 531] width 194 height 145
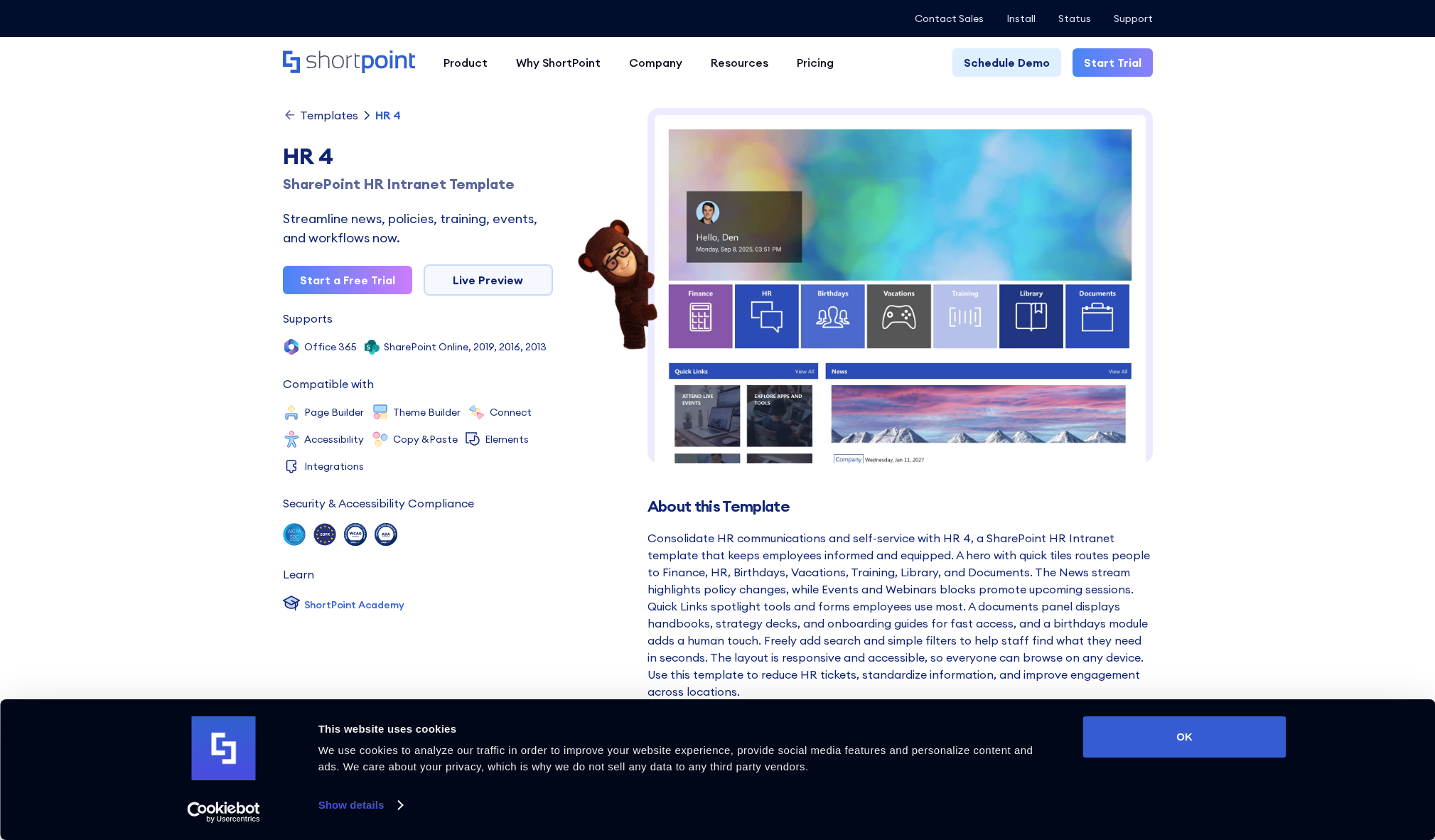
click at [848, 359] on img at bounding box center [900, 508] width 505 height 799
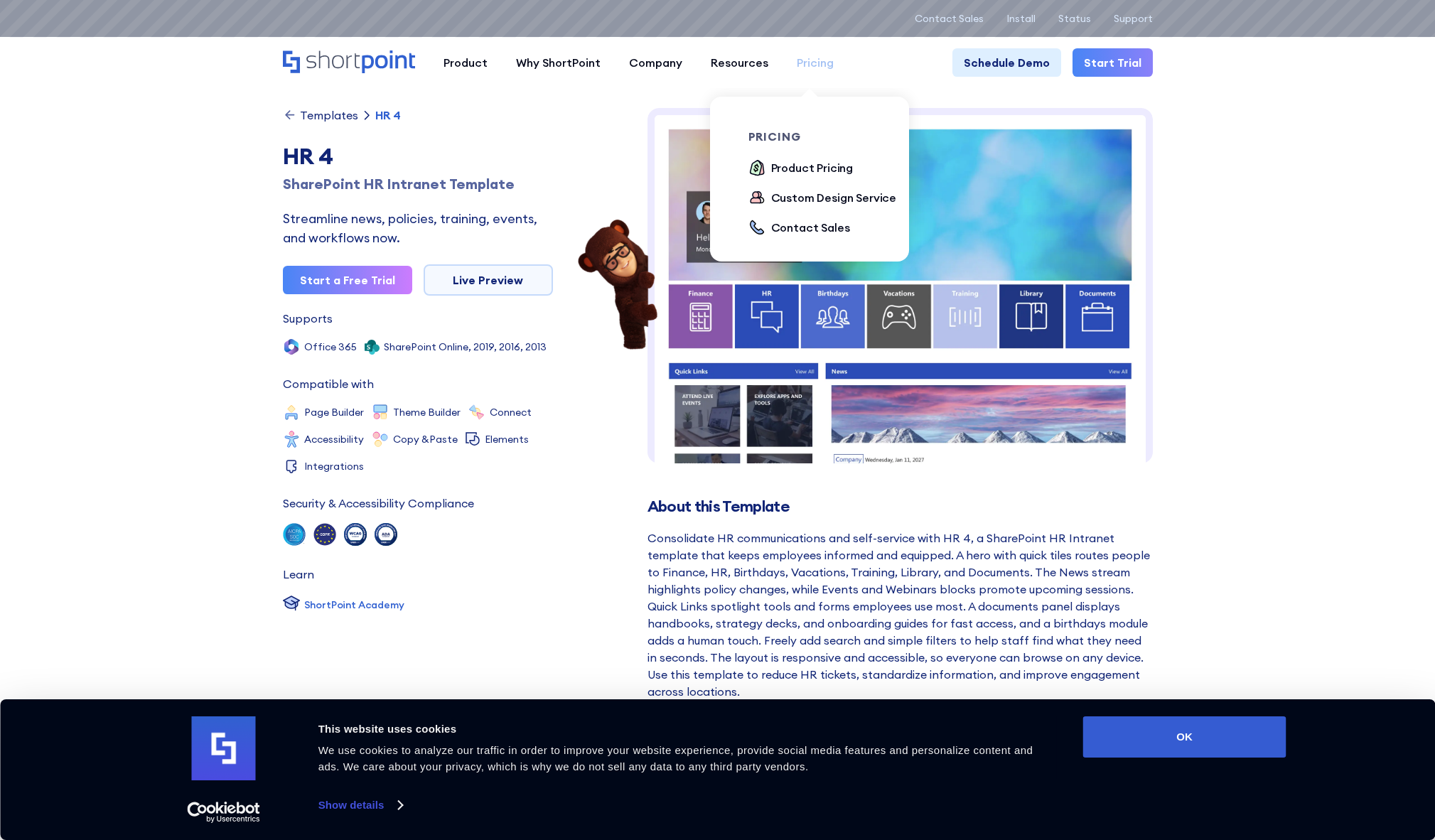
click at [811, 71] on link "Pricing" at bounding box center [815, 63] width 65 height 29
click at [838, 167] on div "Product Pricing" at bounding box center [812, 167] width 82 height 17
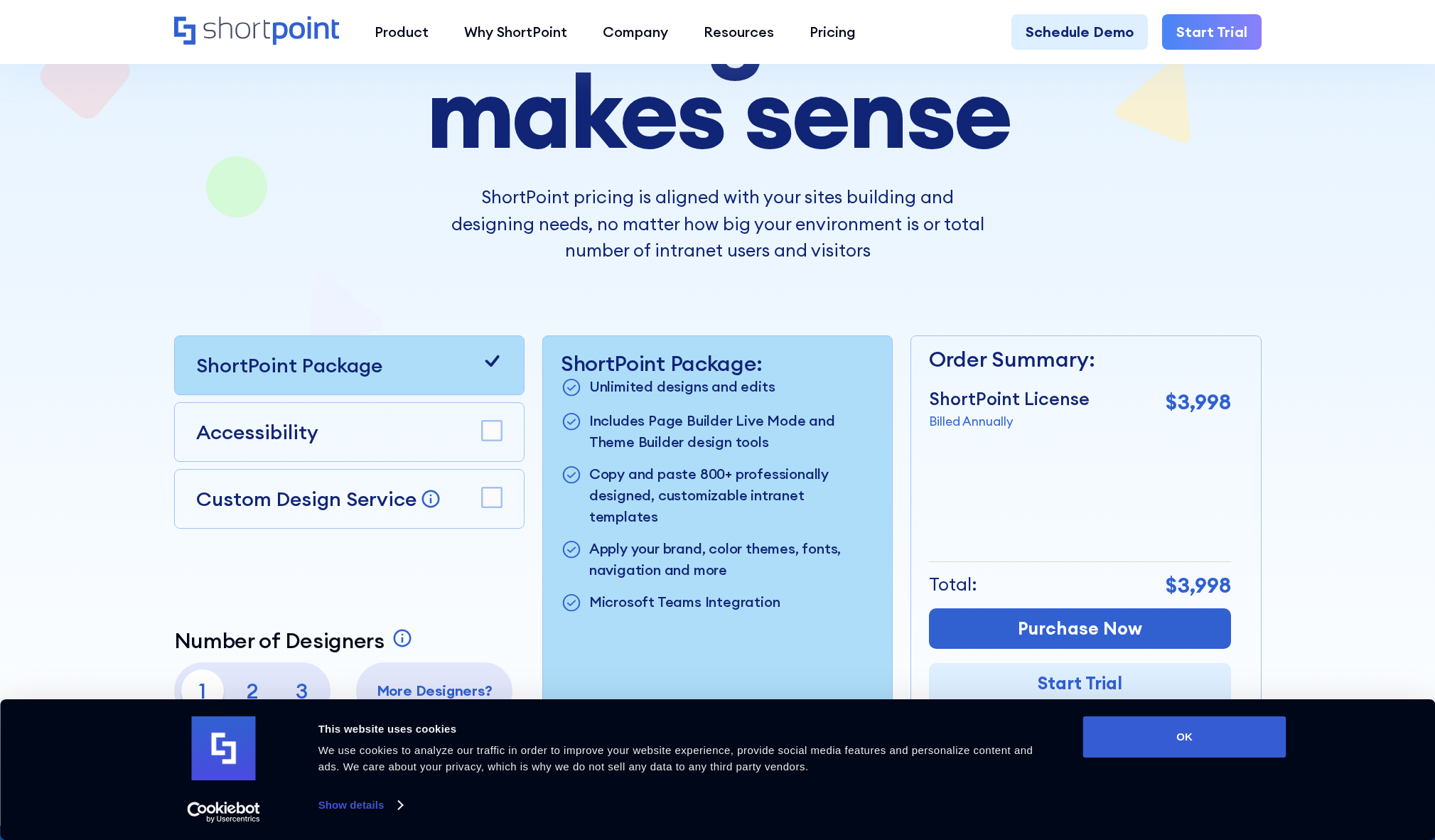
scroll to position [353, 0]
